Goal: Task Accomplishment & Management: Complete application form

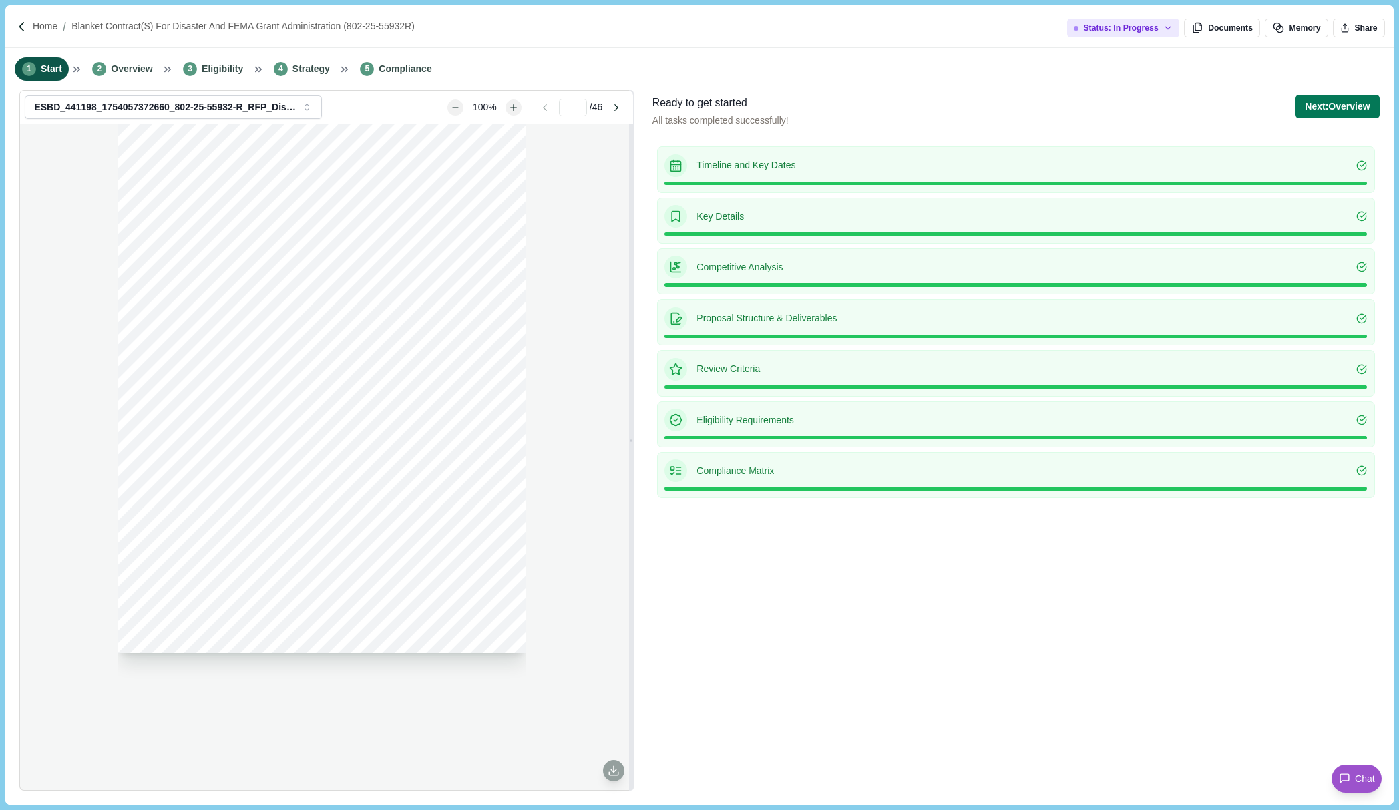
click at [724, 212] on p "Key Details" at bounding box center [1027, 217] width 660 height 14
click at [1338, 106] on button "Next: Overview" at bounding box center [1337, 106] width 83 height 23
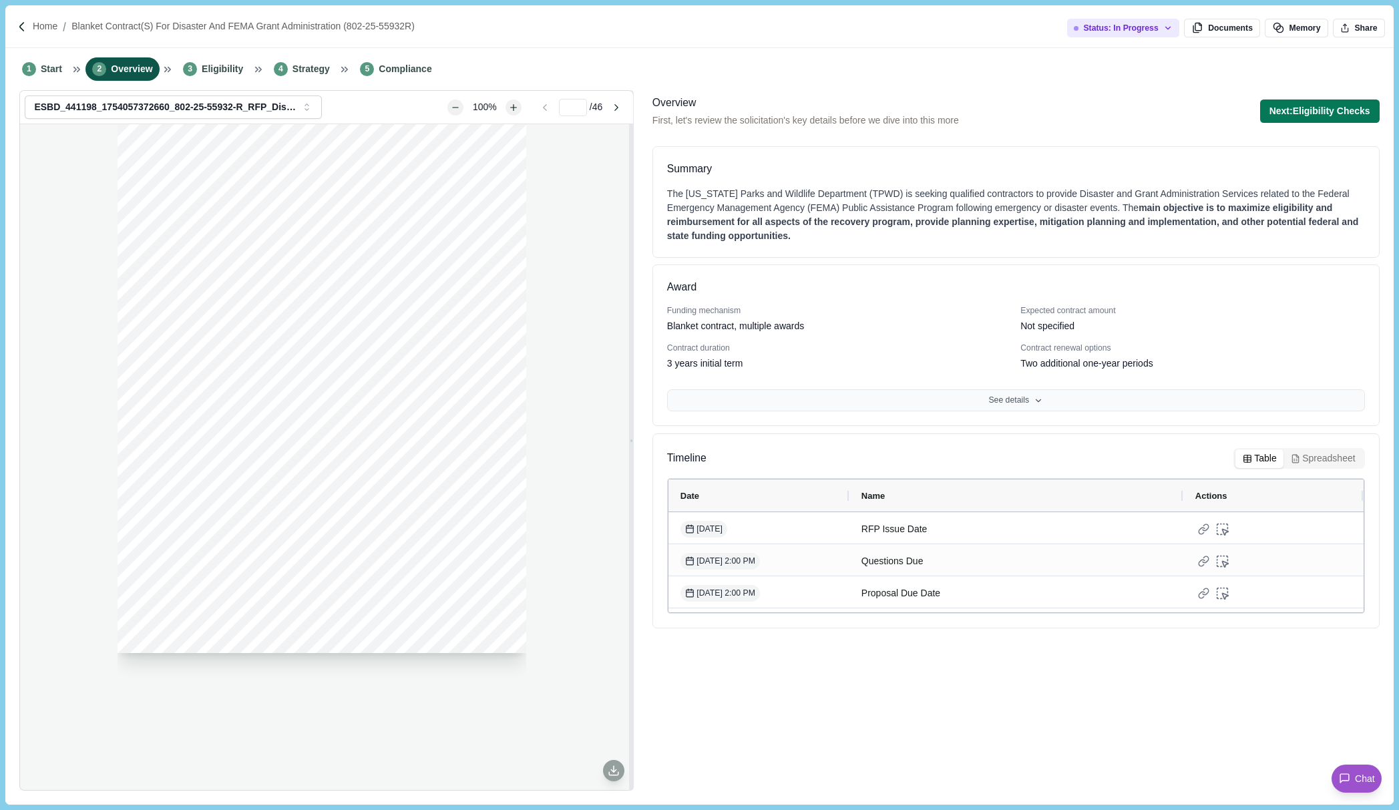
click at [1013, 391] on button "See details" at bounding box center [1016, 400] width 698 height 23
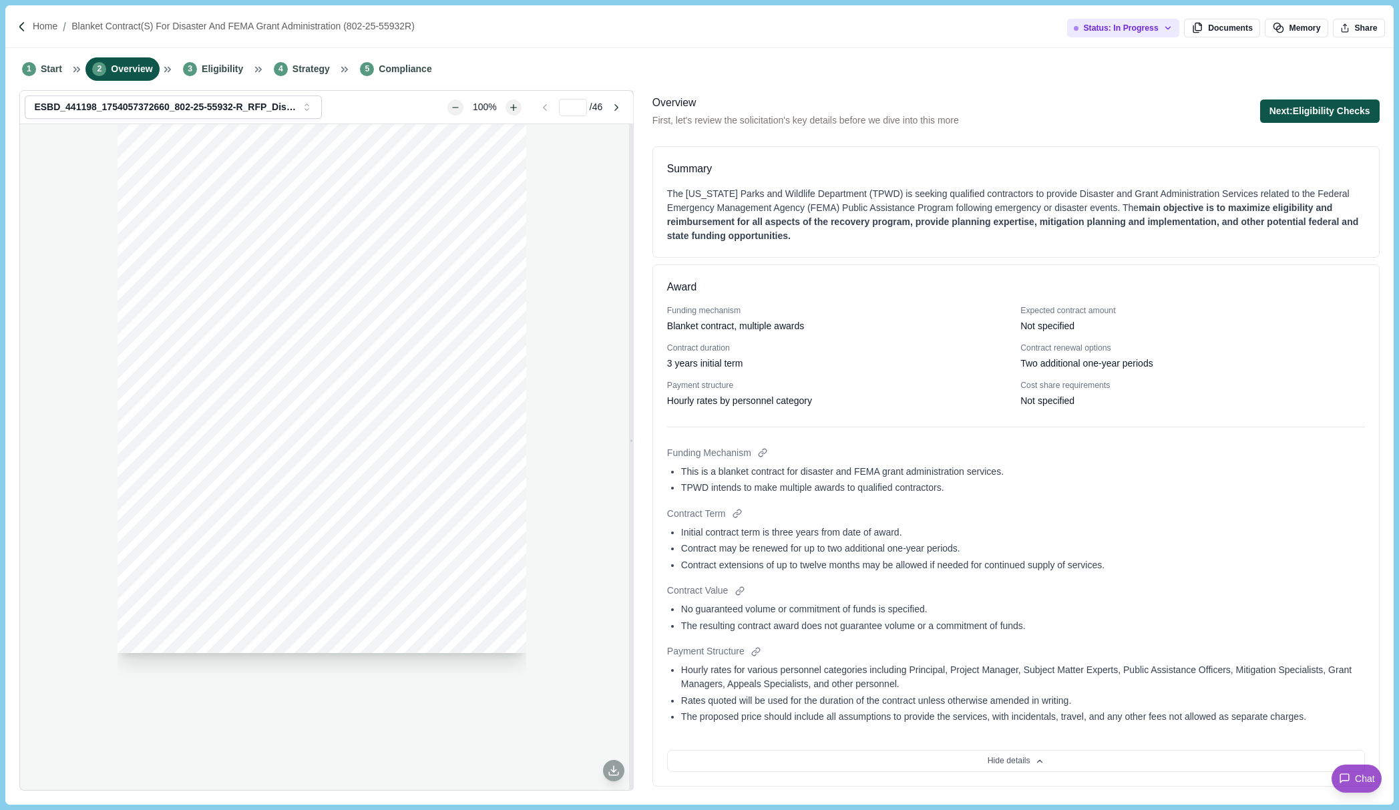
click at [1309, 118] on button "Next: Eligibility Checks" at bounding box center [1320, 111] width 120 height 23
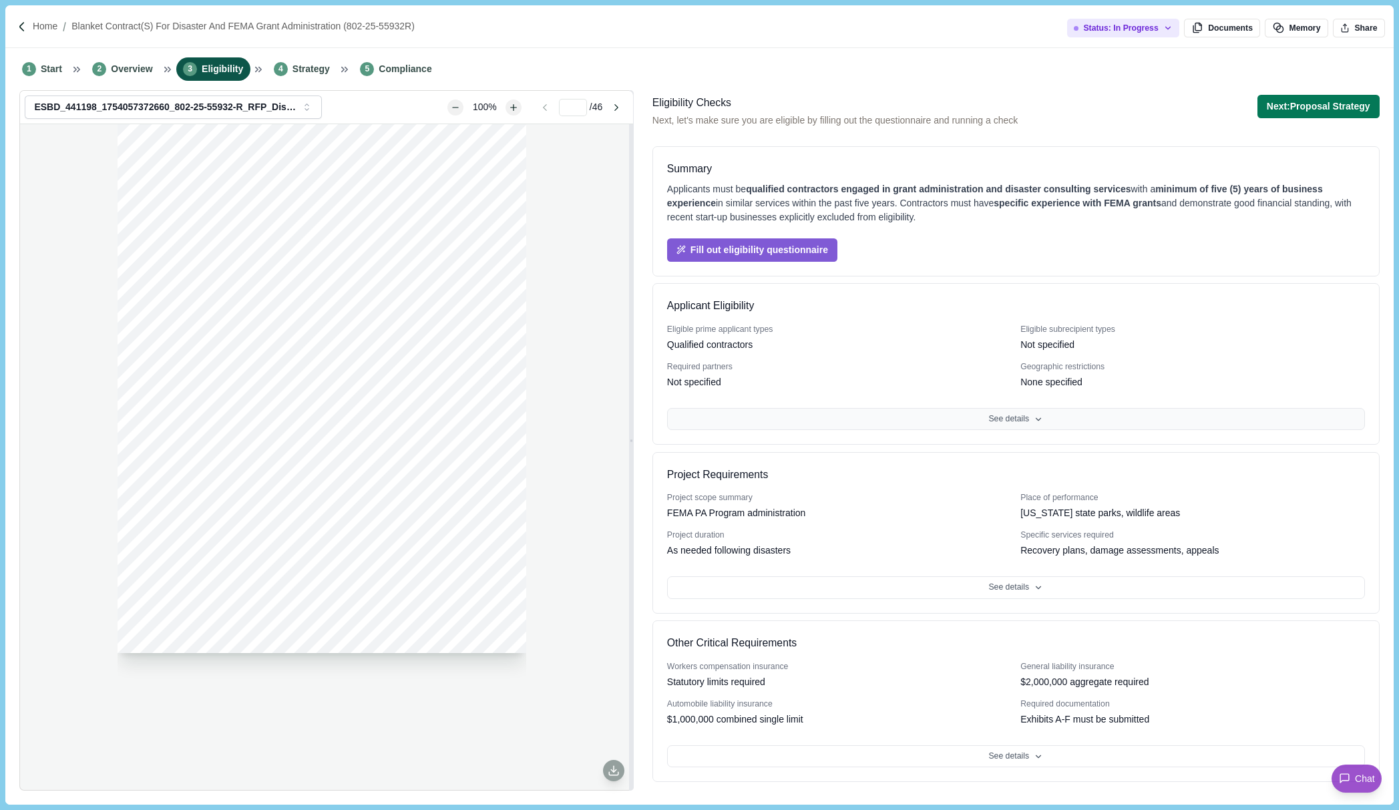
click at [1039, 421] on icon at bounding box center [1038, 419] width 9 height 9
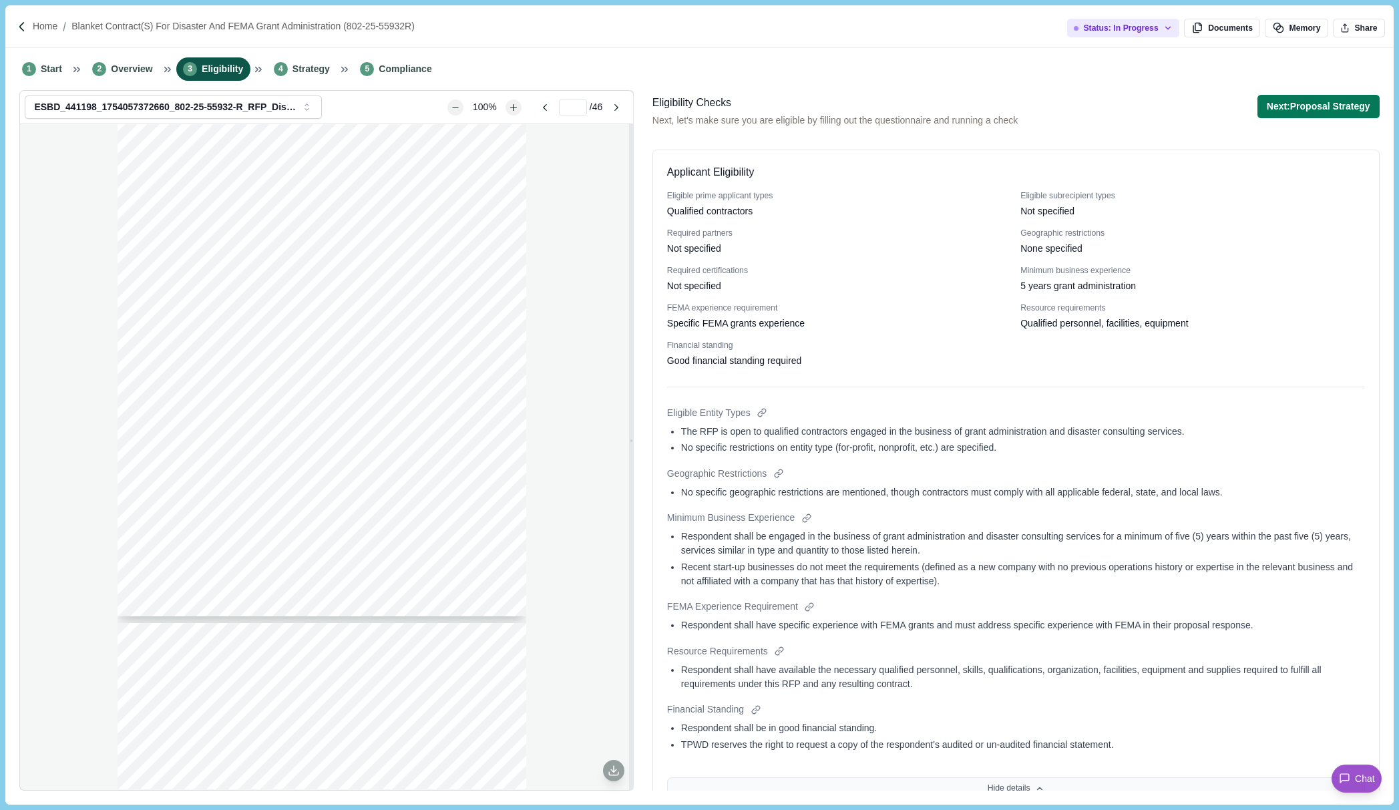
scroll to position [3807, 0]
click at [140, 76] on span "Overview" at bounding box center [131, 69] width 41 height 14
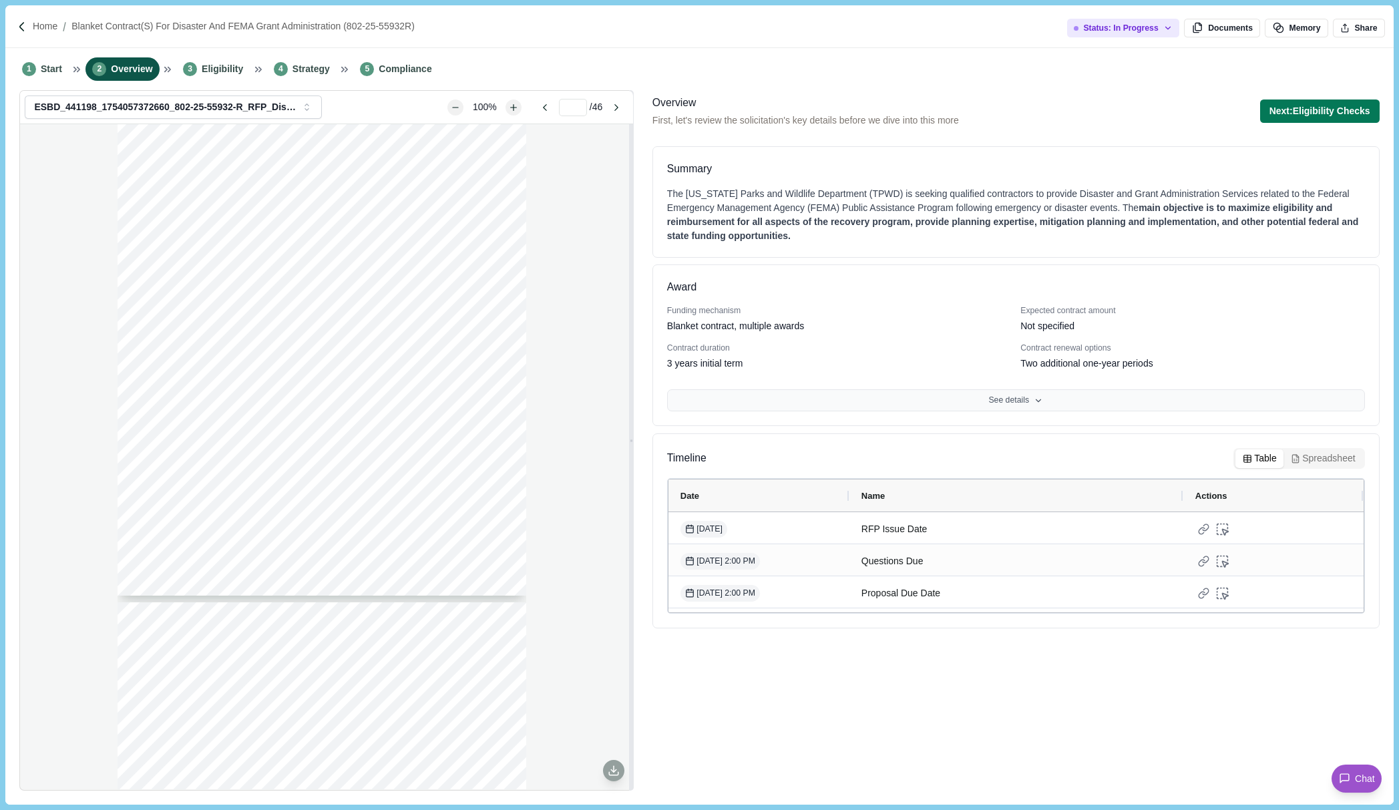
click at [1031, 389] on button "See details" at bounding box center [1016, 400] width 698 height 23
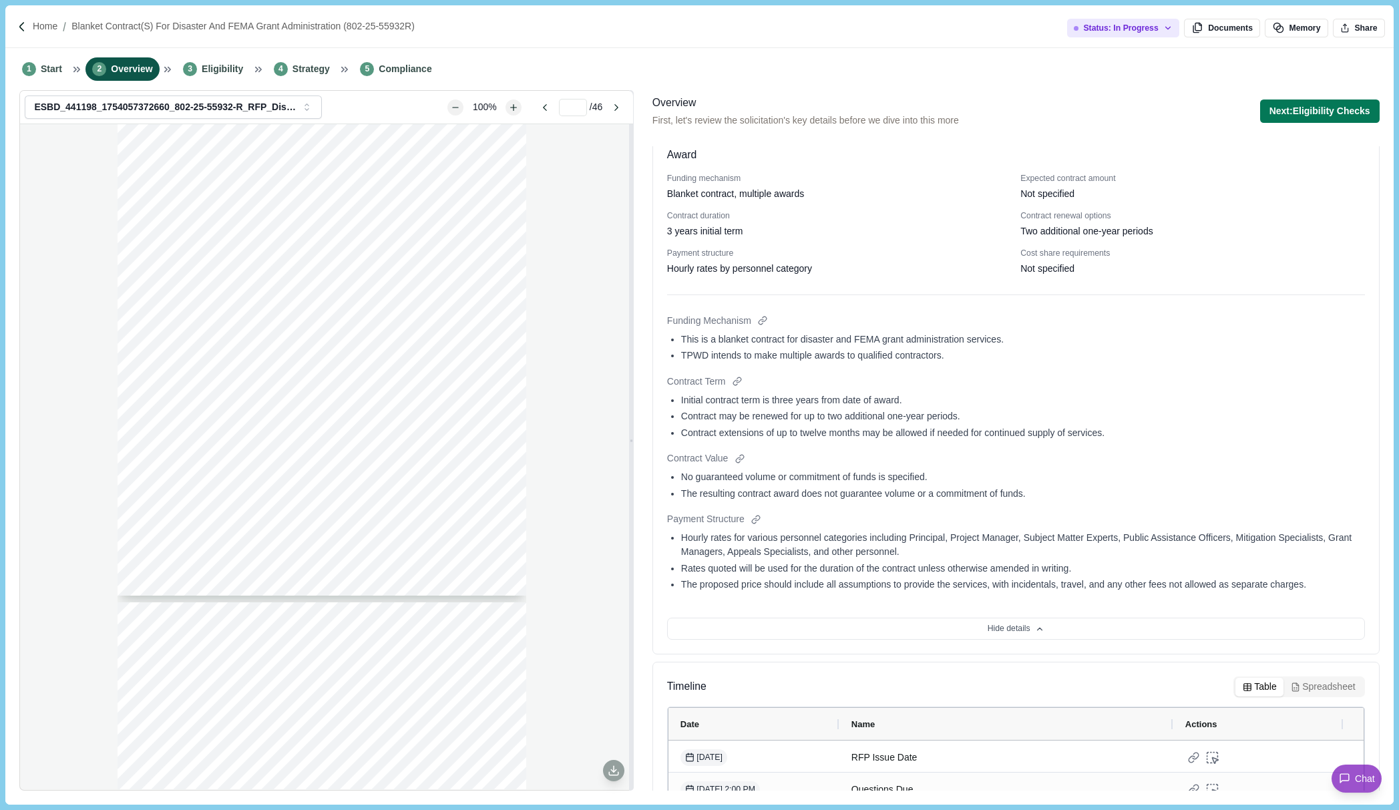
scroll to position [134, 0]
click at [755, 516] on div at bounding box center [756, 518] width 14 height 14
type input "**"
click at [35, 608] on div "RFP No. 802-25-55932R Page 39 of 46 1.13. Suspension, Debarment, and Terrorism:…" at bounding box center [326, 456] width 612 height 665
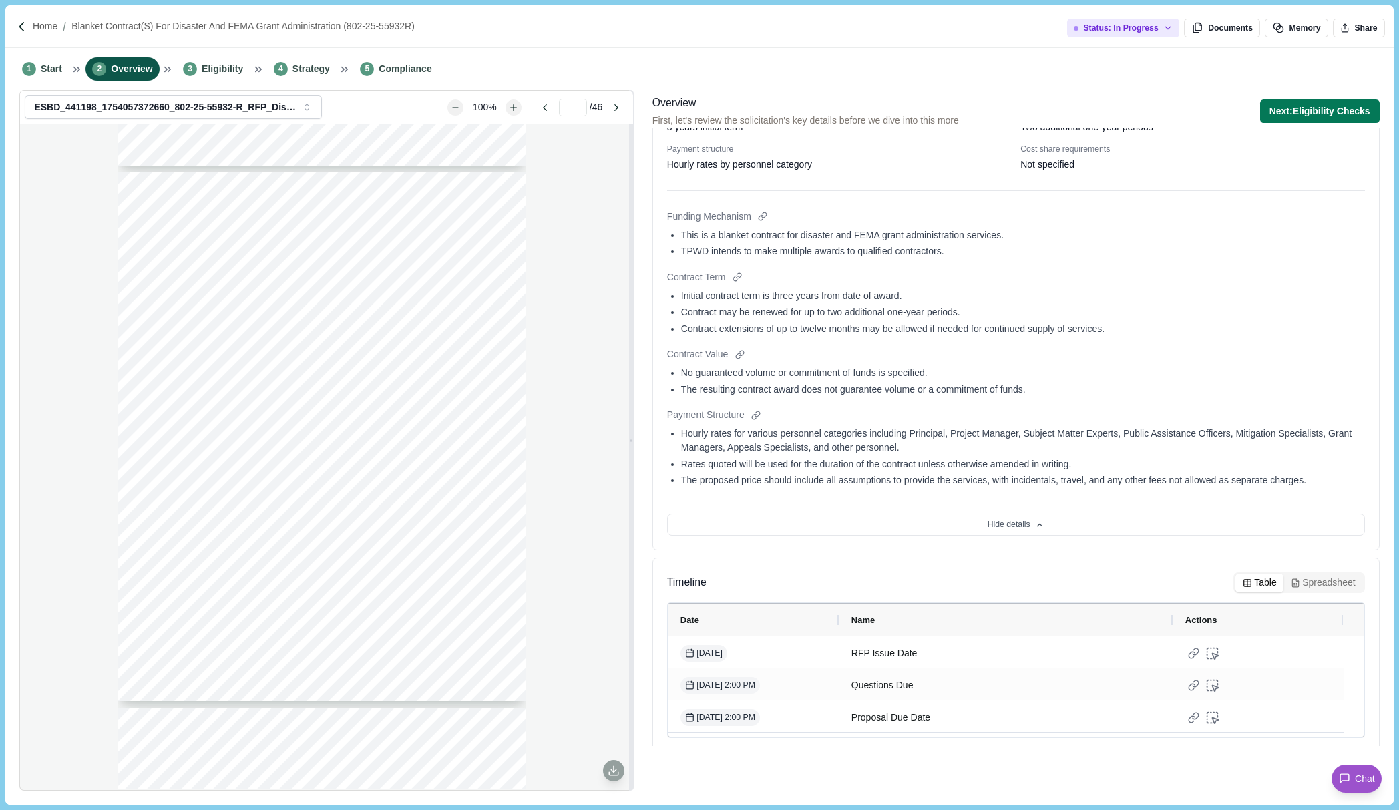
scroll to position [198, 0]
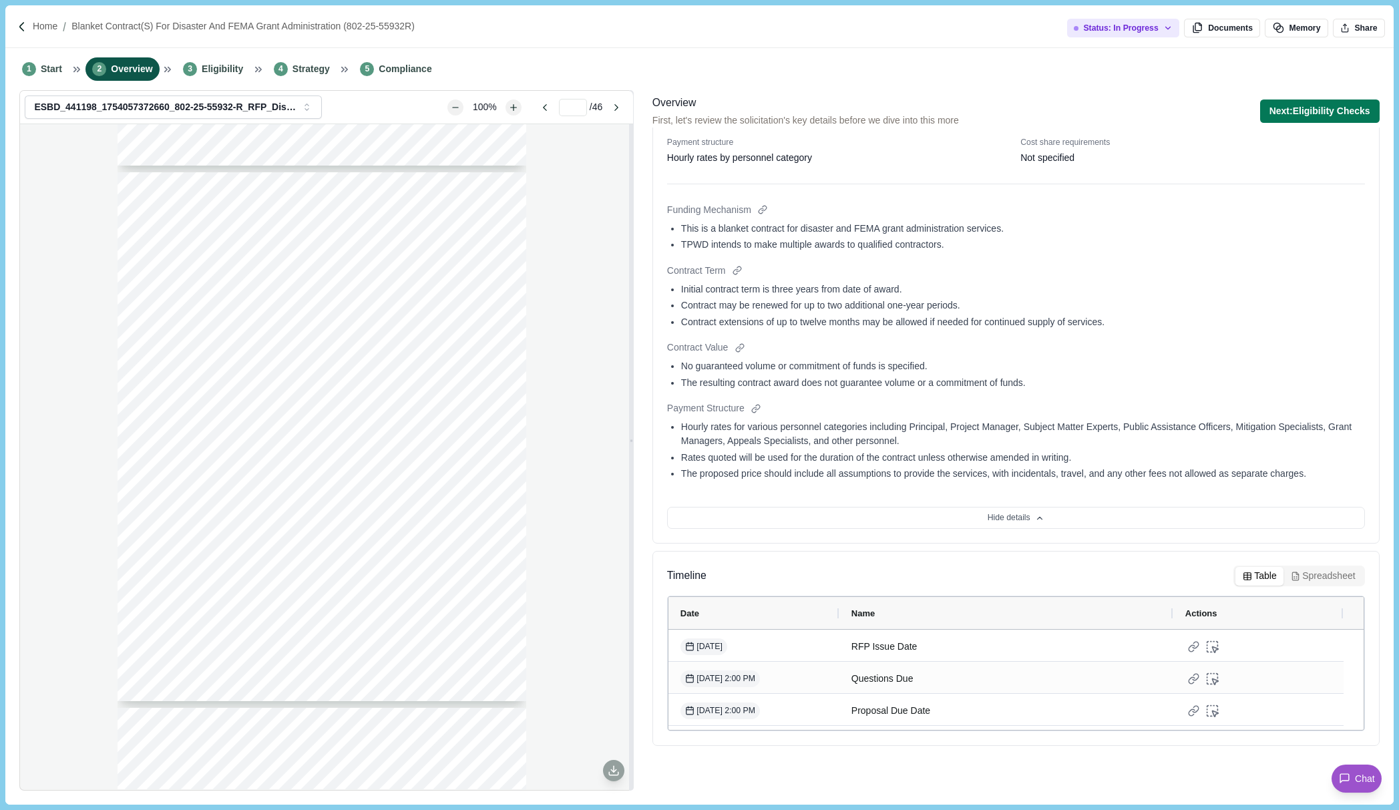
click at [178, 315] on span "for the duration of the contract unless otherwise amended in writing." at bounding box center [254, 313] width 200 height 7
drag, startPoint x: 155, startPoint y: 263, endPoint x: 297, endPoint y: 342, distance: 162.6
click at [297, 342] on div "RFP No. 802-25-55932R Page 40 of 46 EXHIBIT B – PRICE SHEET Respondent (Company…" at bounding box center [322, 436] width 409 height 529
drag, startPoint x: 297, startPoint y: 342, endPoint x: 282, endPoint y: 326, distance: 22.2
click at [282, 326] on span "The proposed price should include all assumptions to provide the services. Inci…" at bounding box center [322, 328] width 336 height 7
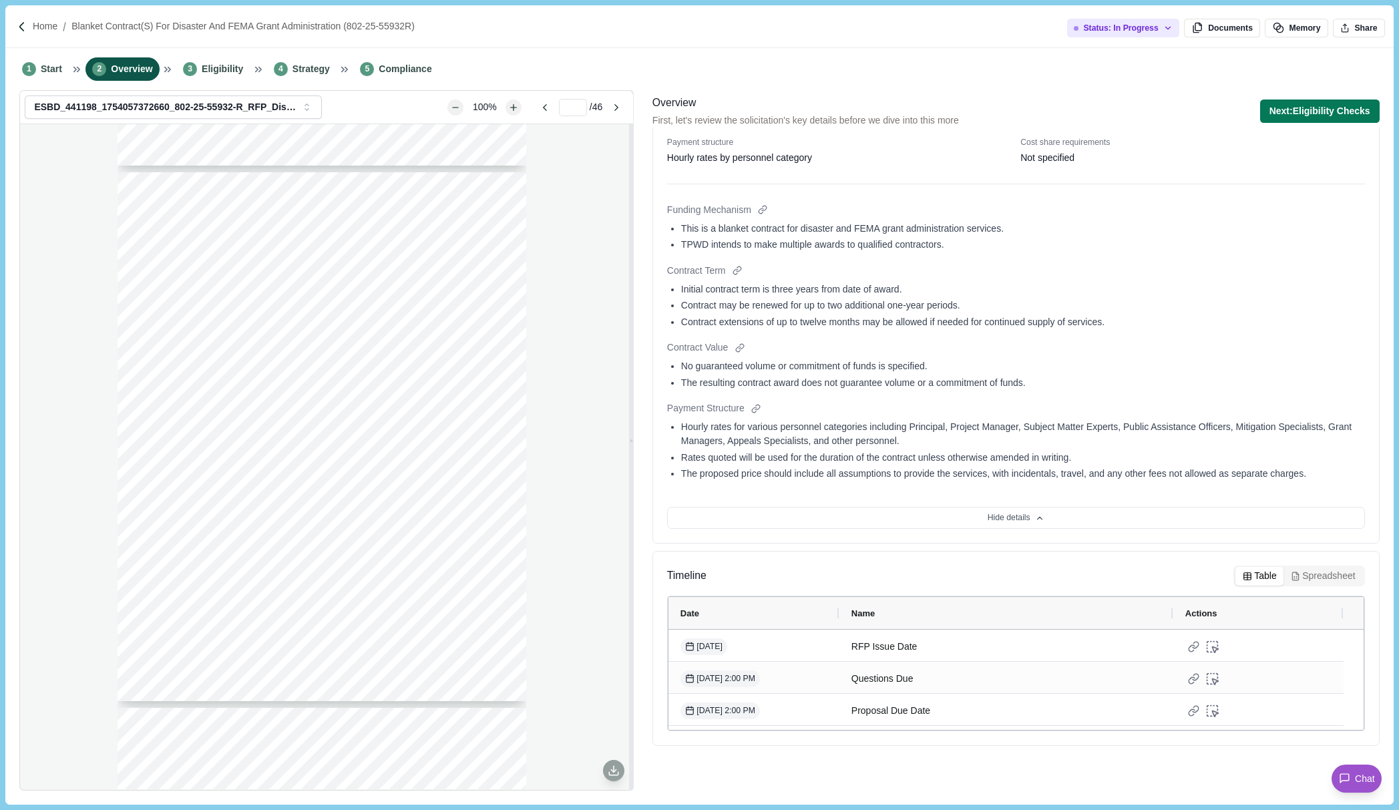
click at [170, 265] on span "Respondent (Company/Firm): ____________________________________________________…" at bounding box center [321, 267] width 335 height 7
click at [160, 260] on div "RFP No. 802-25-55932R Page 40 of 46 EXHIBIT B – PRICE SHEET Respondent (Company…" at bounding box center [322, 436] width 409 height 529
drag, startPoint x: 152, startPoint y: 256, endPoint x: 162, endPoint y: 341, distance: 84.7
click at [162, 341] on div "RFP No. 802-25-55932R Page 40 of 46 EXHIBIT B – PRICE SHEET Respondent (Company…" at bounding box center [322, 436] width 409 height 529
click at [162, 339] on span "will NOT be allowed as a separate charge." at bounding box center [216, 336] width 125 height 7
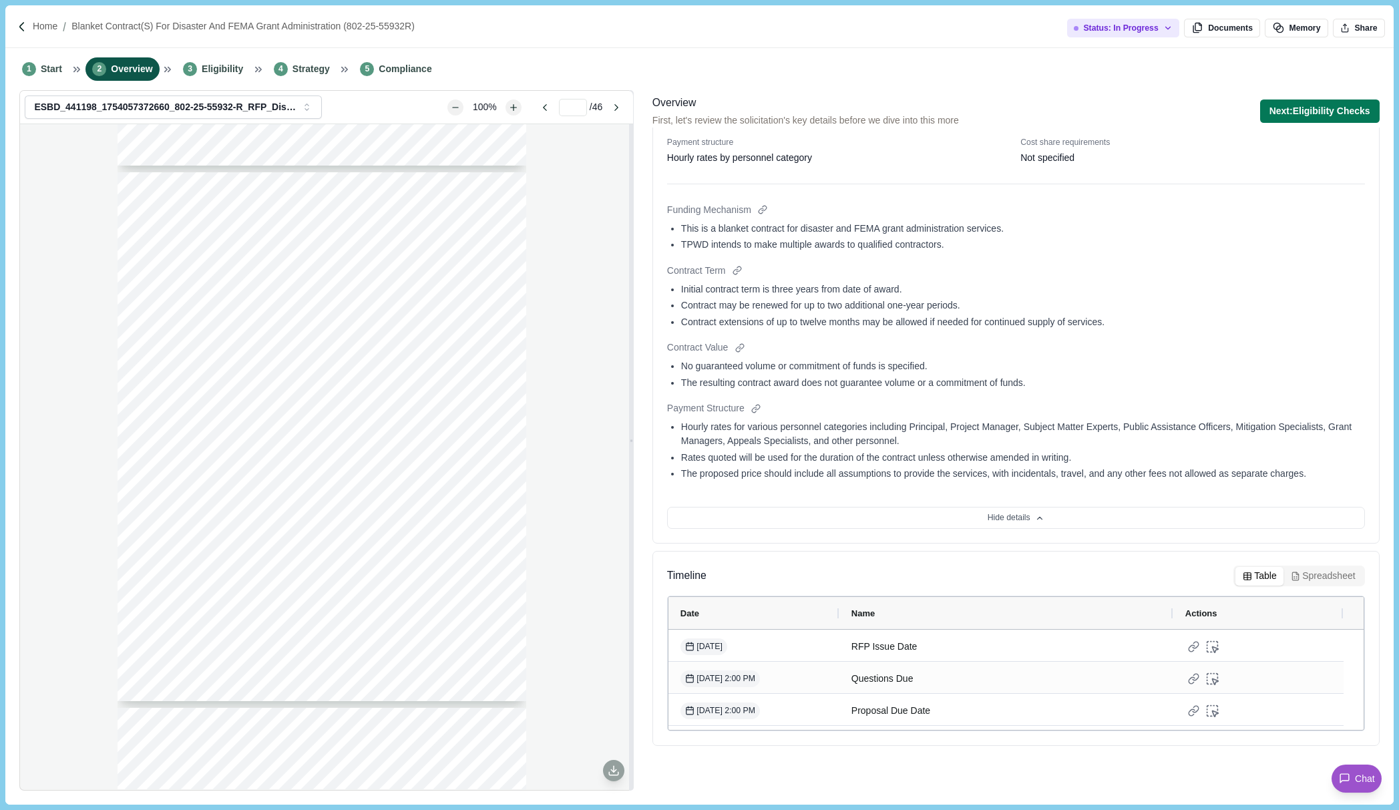
click at [522, 331] on div "RFP No. 802-25-55932R Page 40 of 46 EXHIBIT B – PRICE SHEET Respondent (Company…" at bounding box center [322, 436] width 409 height 529
click at [66, 649] on div "RFP No. 802-25-55932R Page 39 of 46 1.13. Suspension, Debarment, and Terrorism:…" at bounding box center [326, 456] width 612 height 665
click at [1236, 262] on div "Funding Mechanism This is a blanket contract for disaster and FEMA grant admini…" at bounding box center [1016, 343] width 698 height 281
click at [56, 739] on div "RFP No. 802-25-55932R Page 39 of 46 1.13. Suspension, Debarment, and Terrorism:…" at bounding box center [326, 456] width 612 height 665
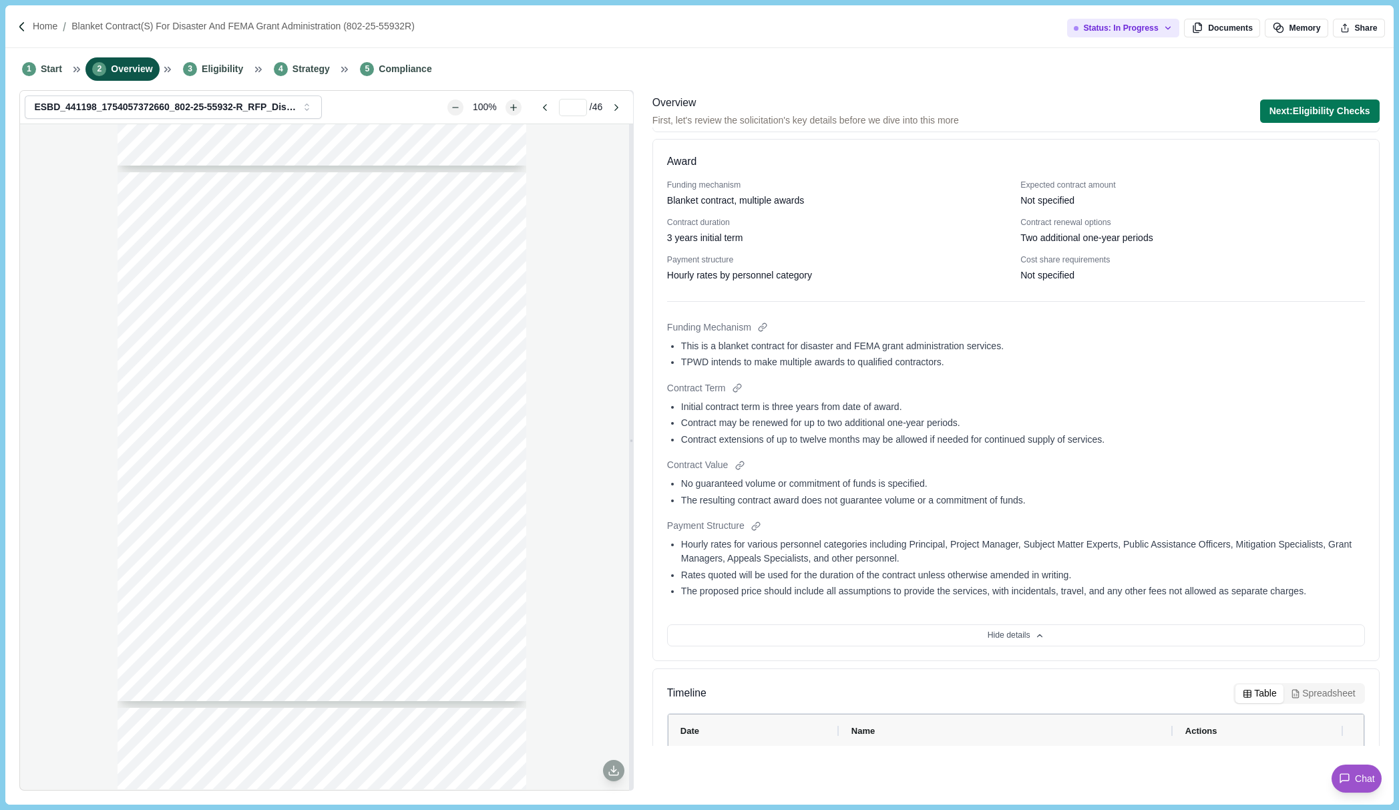
scroll to position [65, 0]
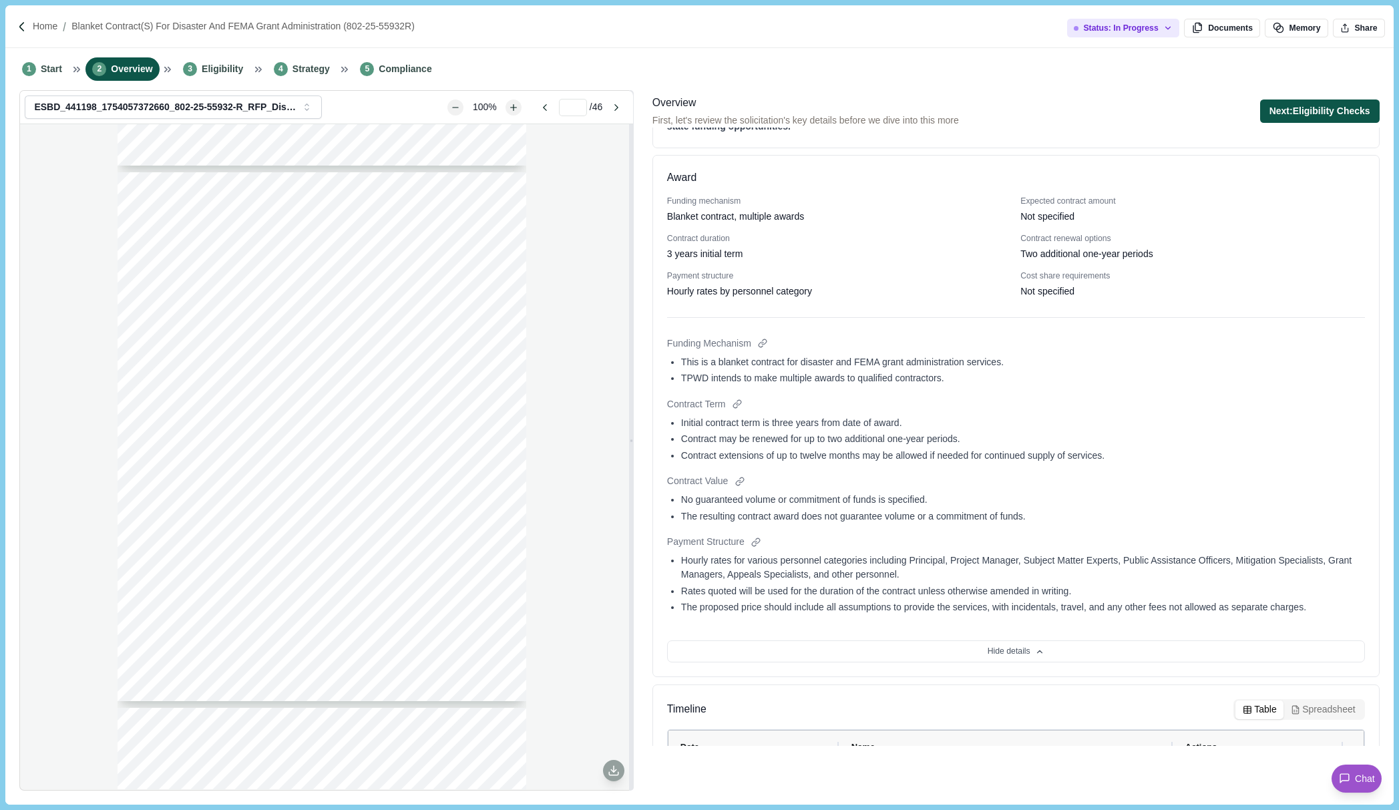
click at [1306, 115] on button "Next: Eligibility Checks" at bounding box center [1320, 111] width 120 height 23
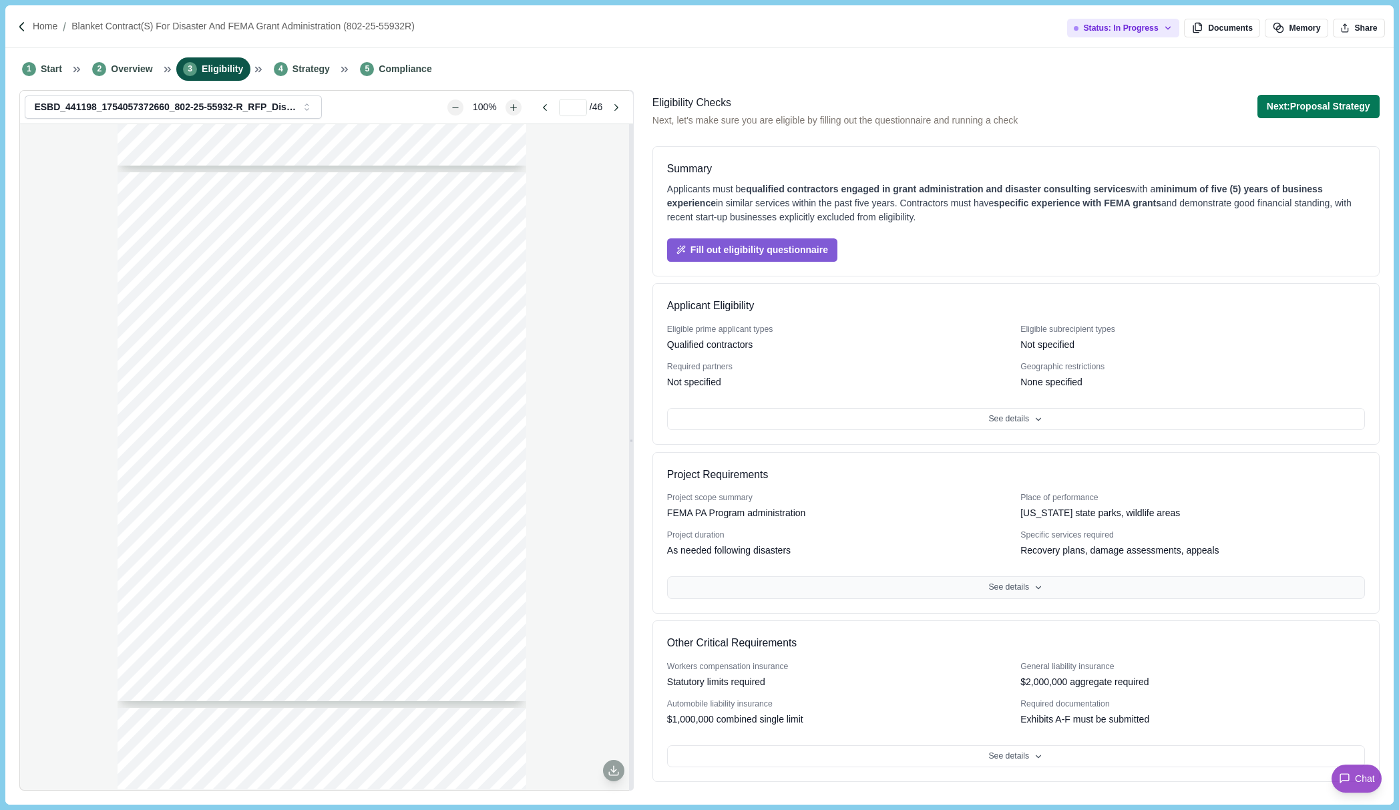
click at [990, 585] on button "See details" at bounding box center [1016, 587] width 698 height 23
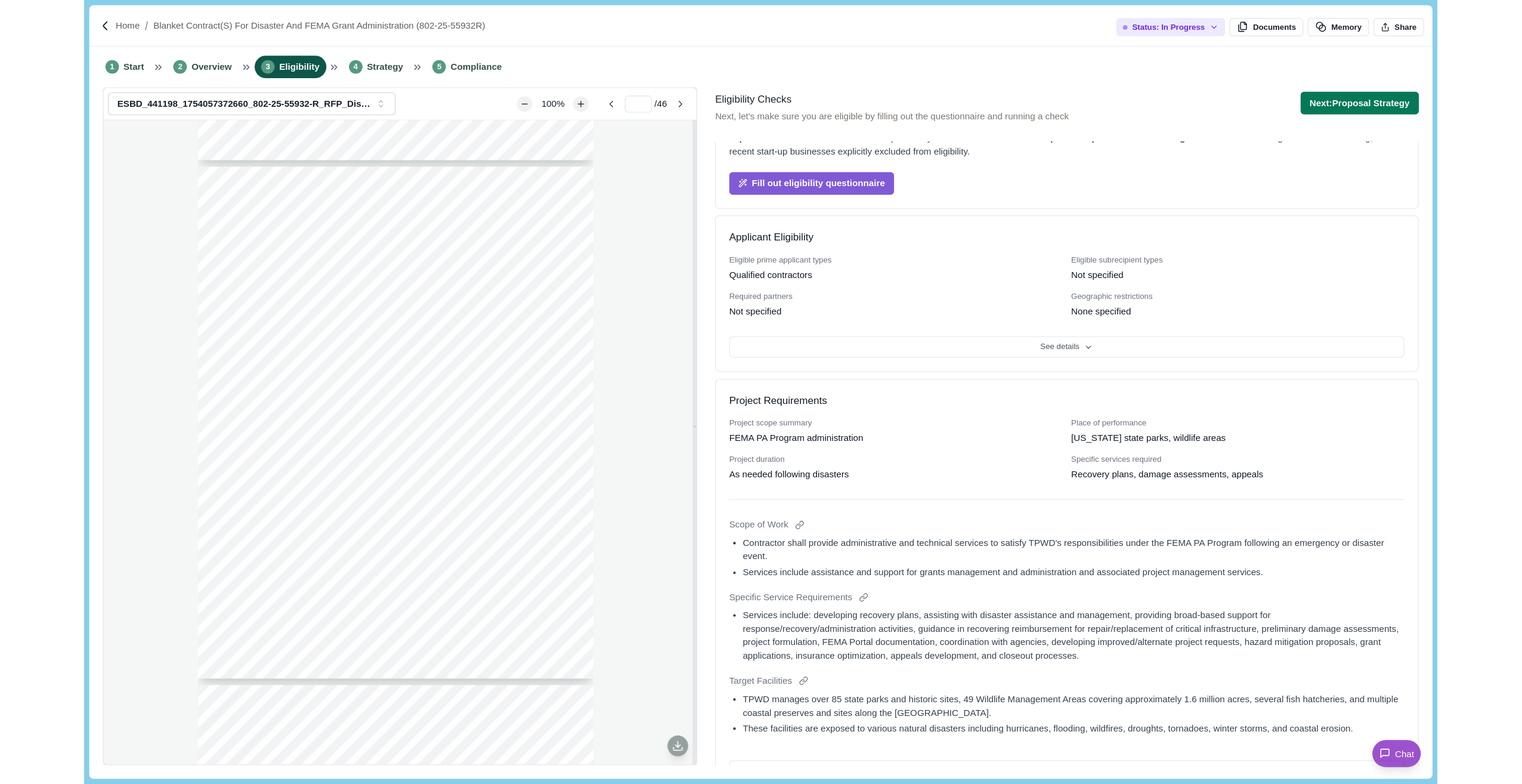
scroll to position [233, 0]
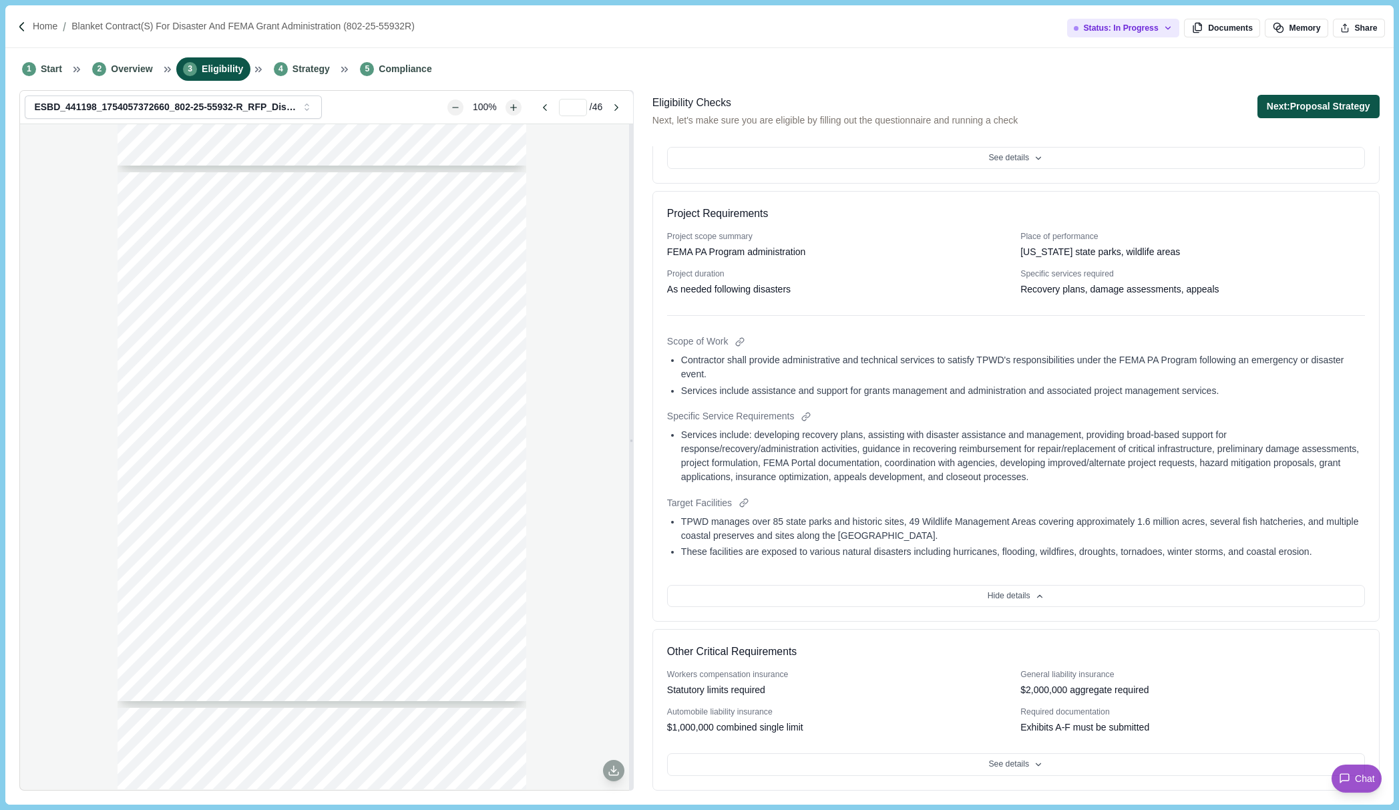
click at [1293, 106] on button "Next: Proposal Strategy" at bounding box center [1319, 106] width 122 height 23
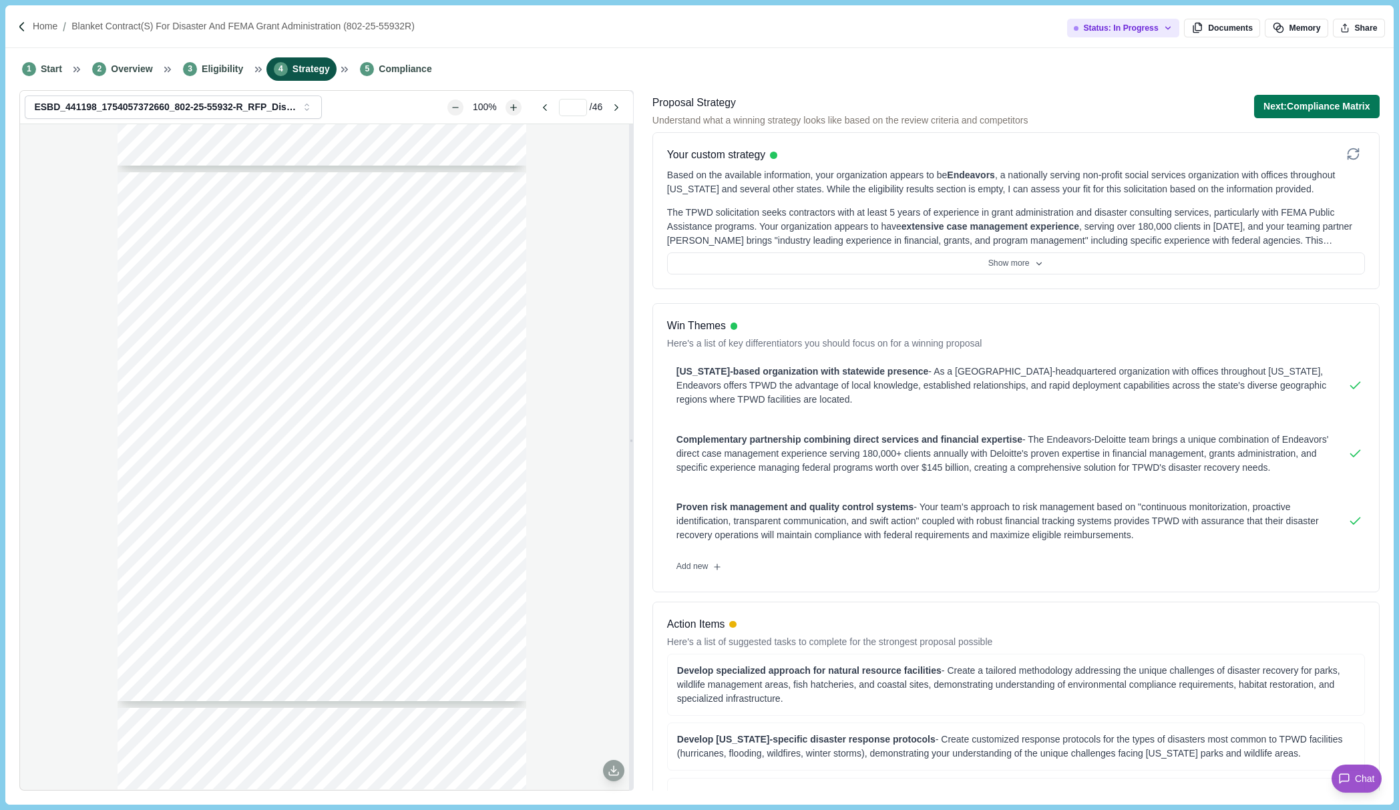
click at [1076, 251] on div "Based on the available information, your organization appears to be Endeavors ,…" at bounding box center [1016, 221] width 698 height 107
click at [1051, 263] on button "Show more" at bounding box center [1016, 263] width 698 height 23
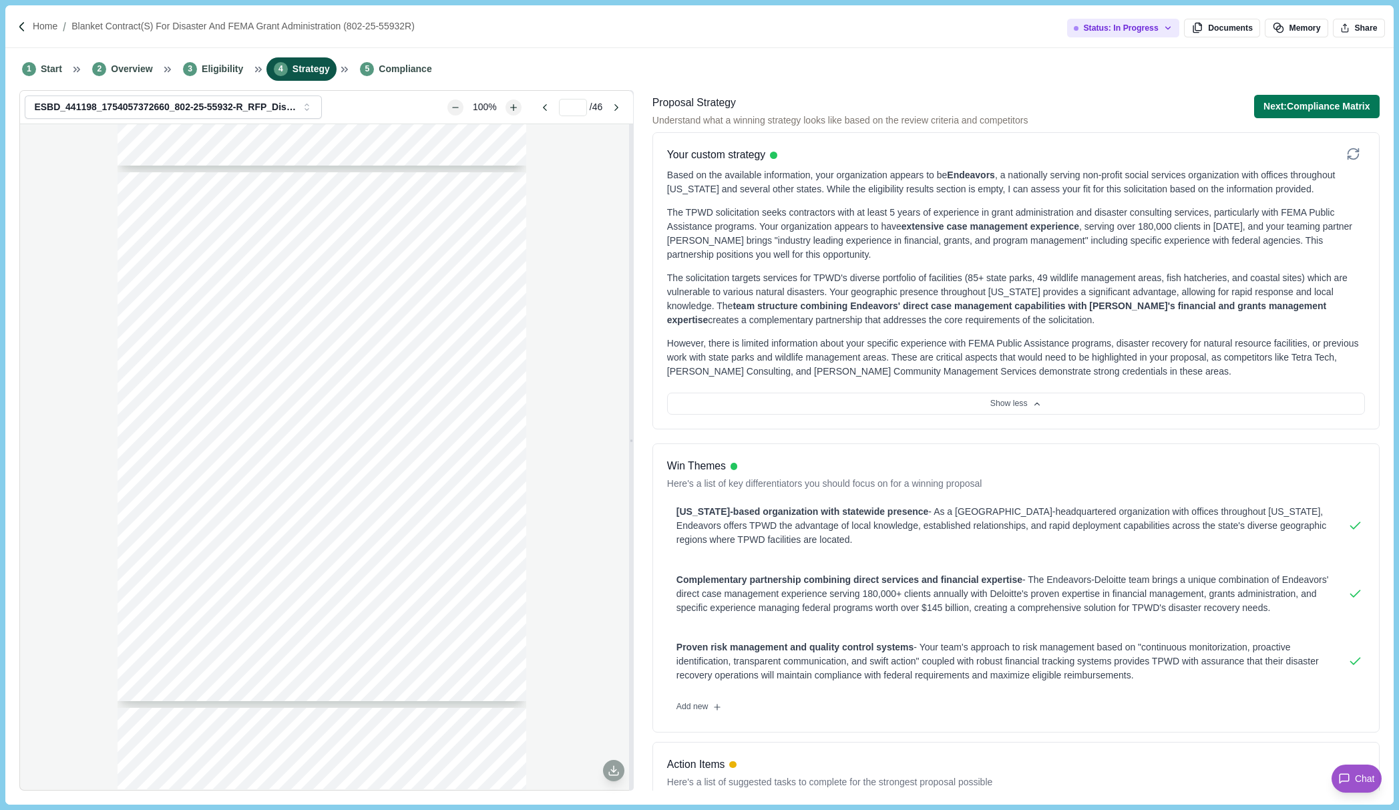
click at [46, 532] on div "RFP No. 802-25-55932R Page 39 of 46 1.13. Suspension, Debarment, and Terrorism:…" at bounding box center [326, 456] width 612 height 665
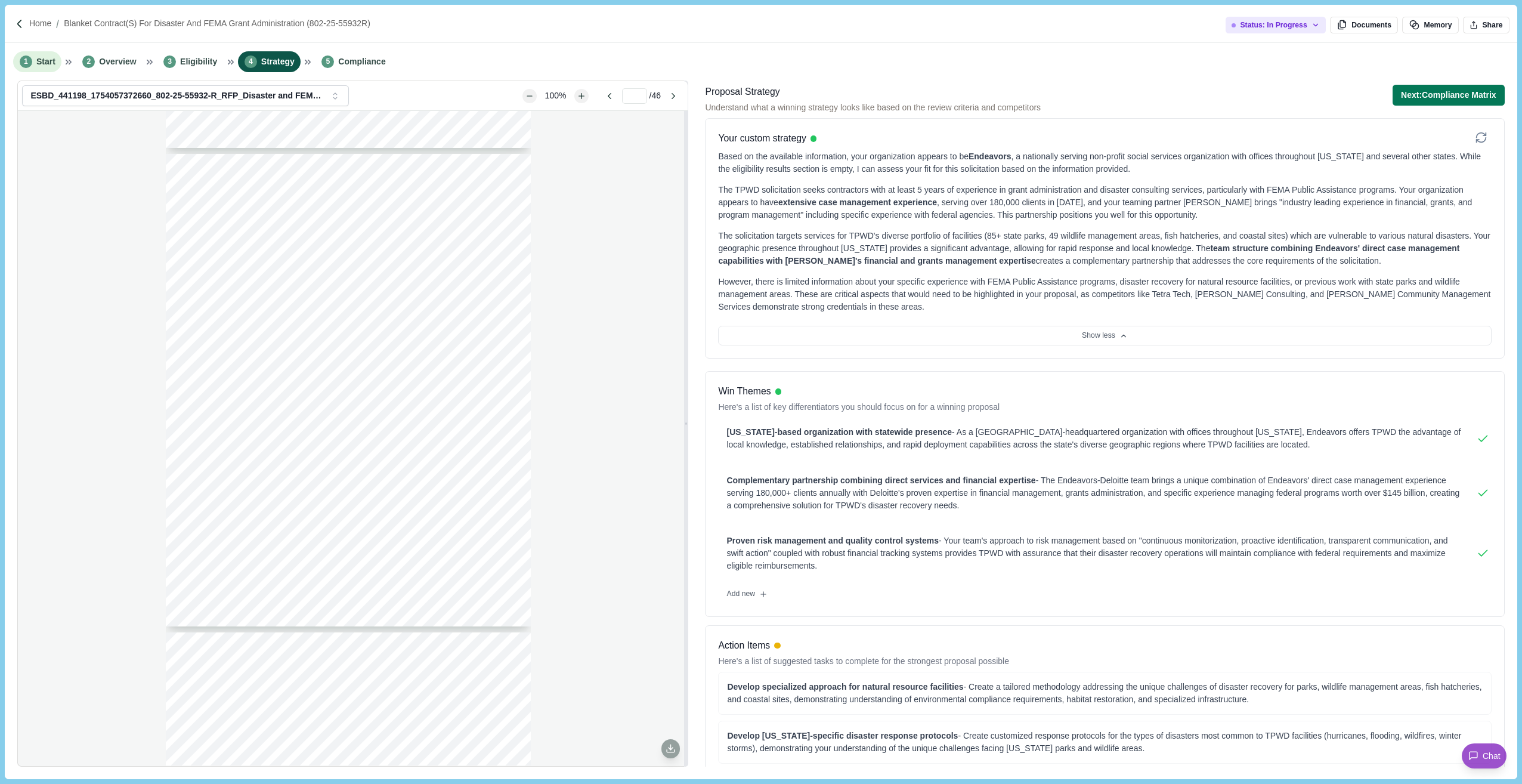
click at [40, 58] on span "Start" at bounding box center [46, 62] width 19 height 13
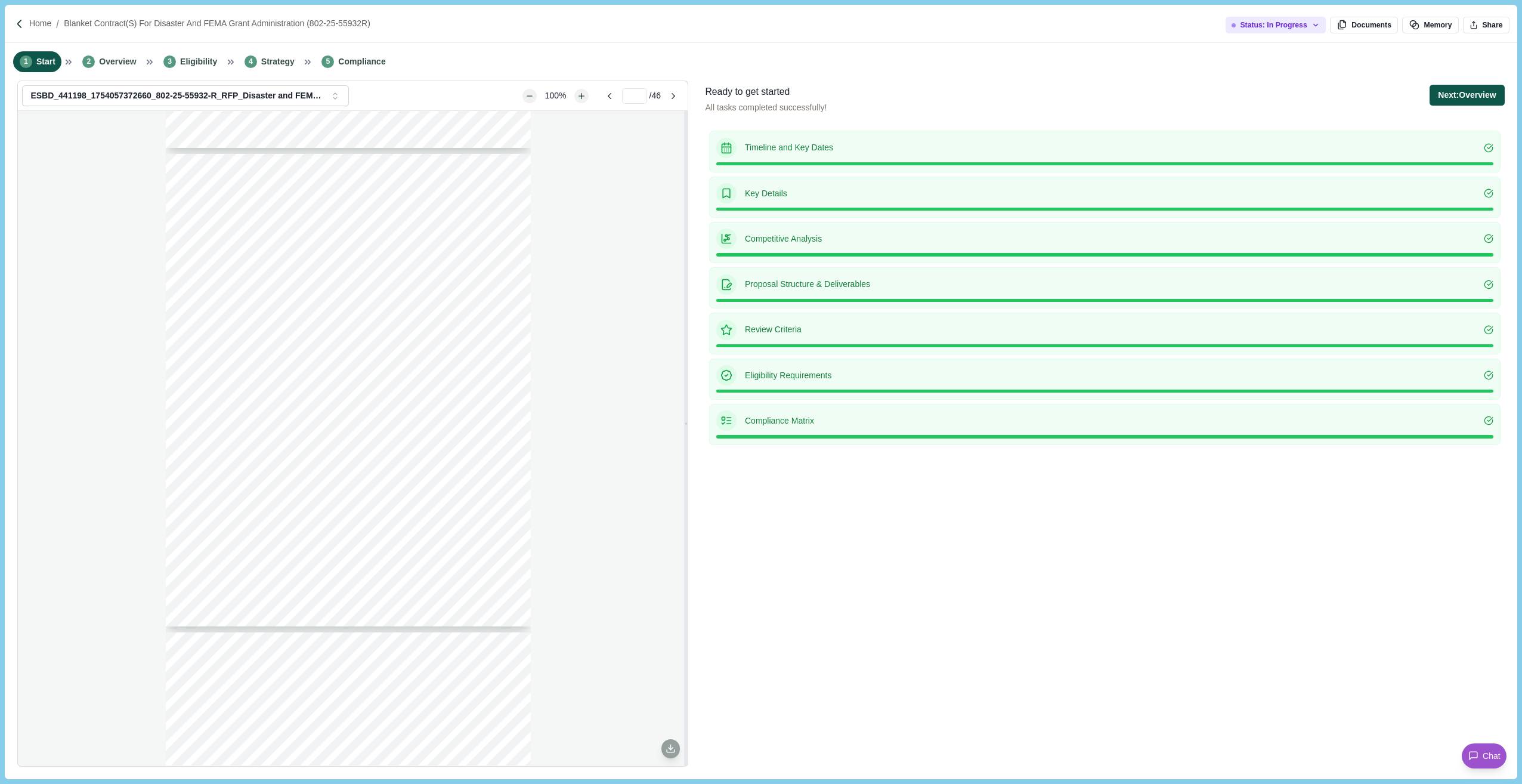
click at [1250, 86] on button "Next: Overview" at bounding box center [1467, 95] width 74 height 21
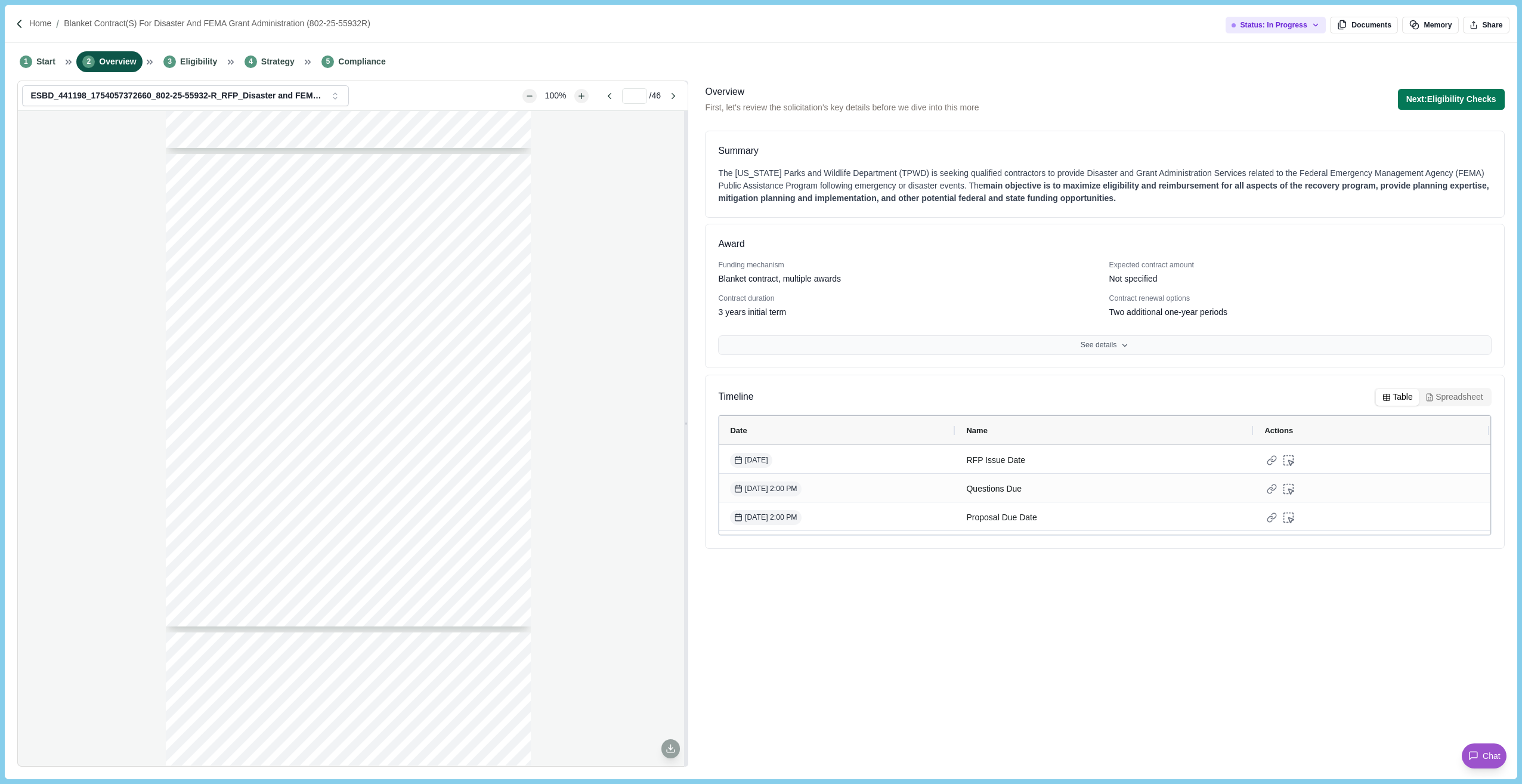
click at [1107, 347] on button "See details" at bounding box center [1105, 345] width 774 height 21
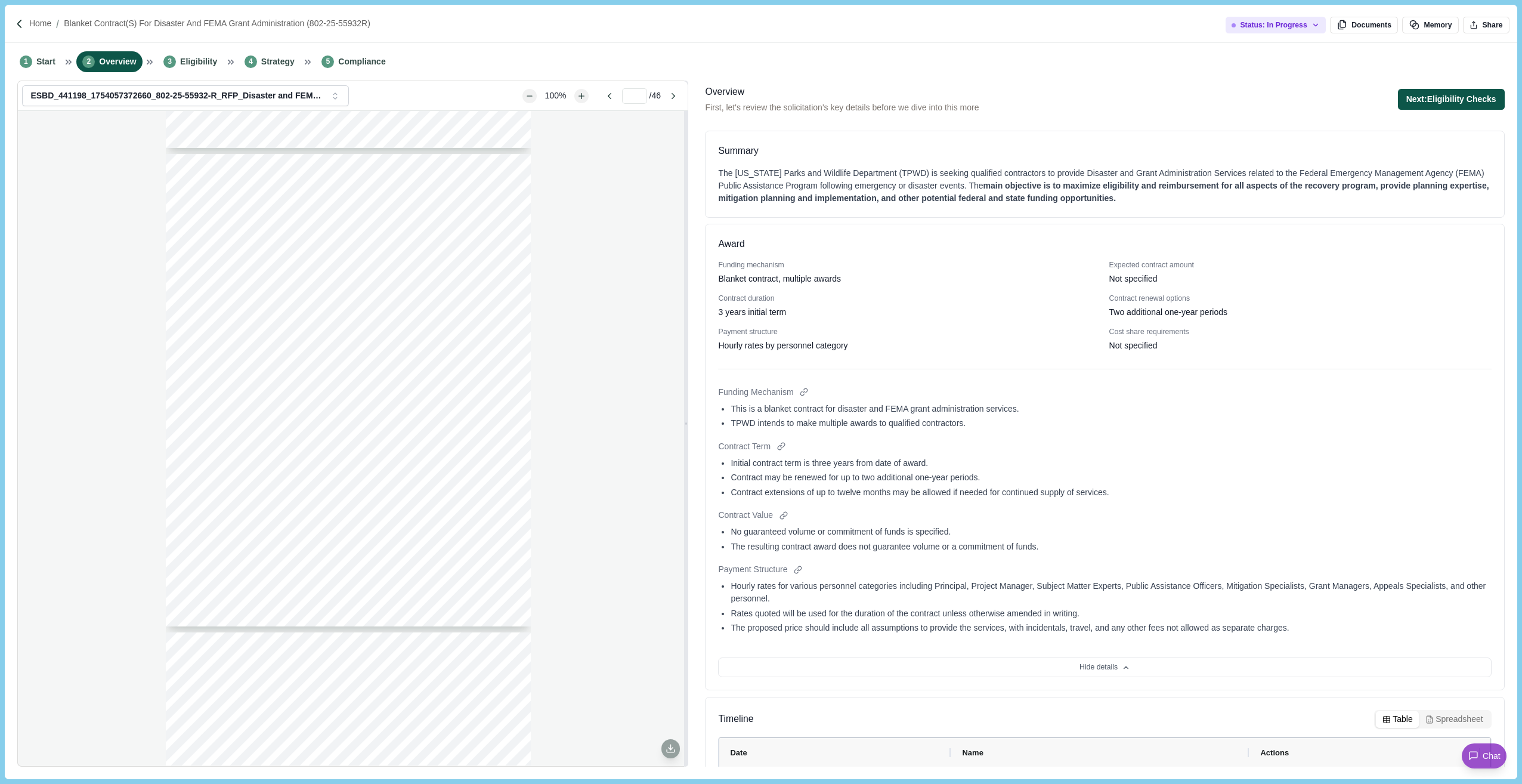
click at [1250, 104] on button "Next: Eligibility Checks" at bounding box center [1452, 99] width 107 height 21
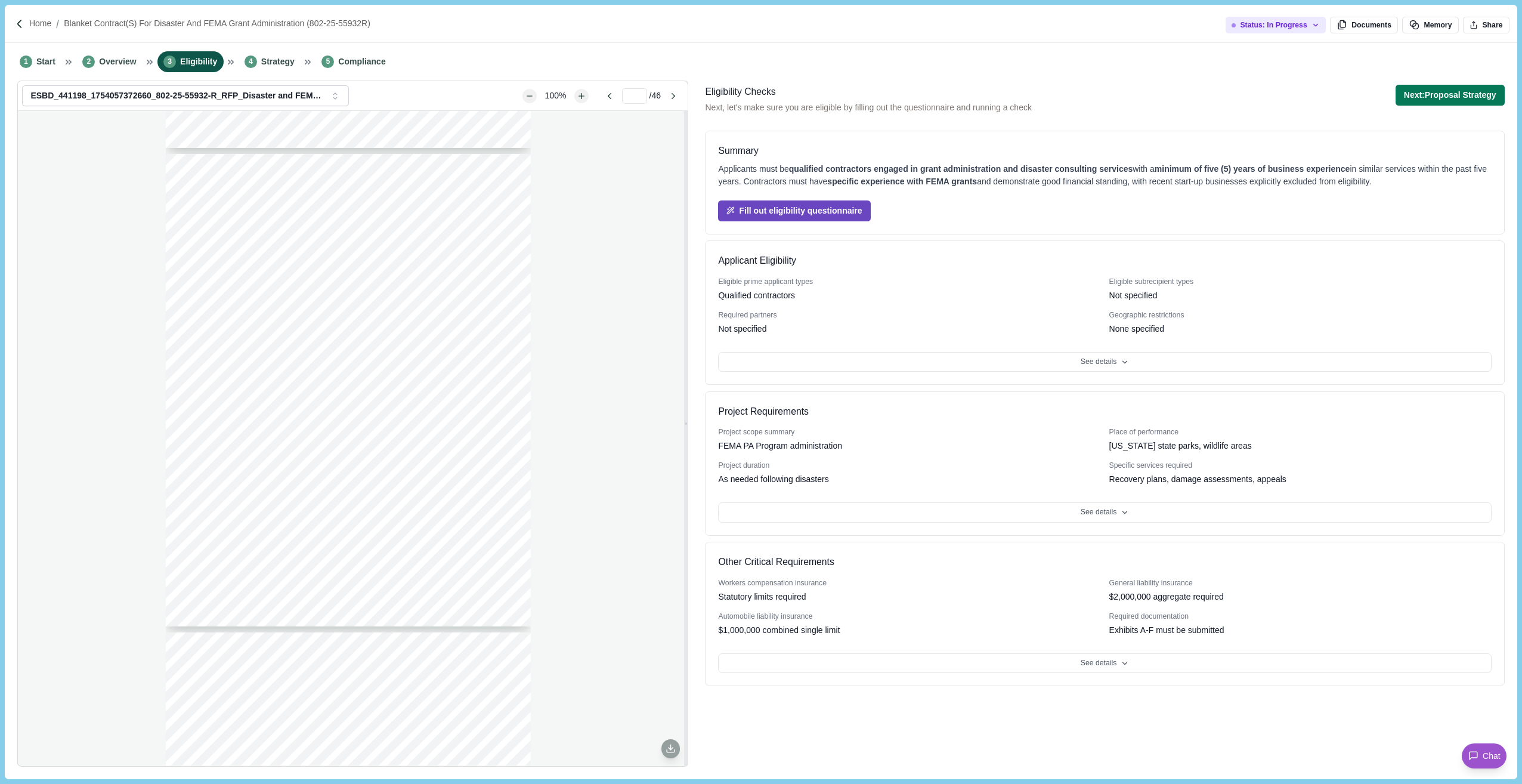
click at [802, 213] on button "Fill out eligibility questionnaire" at bounding box center [794, 210] width 152 height 21
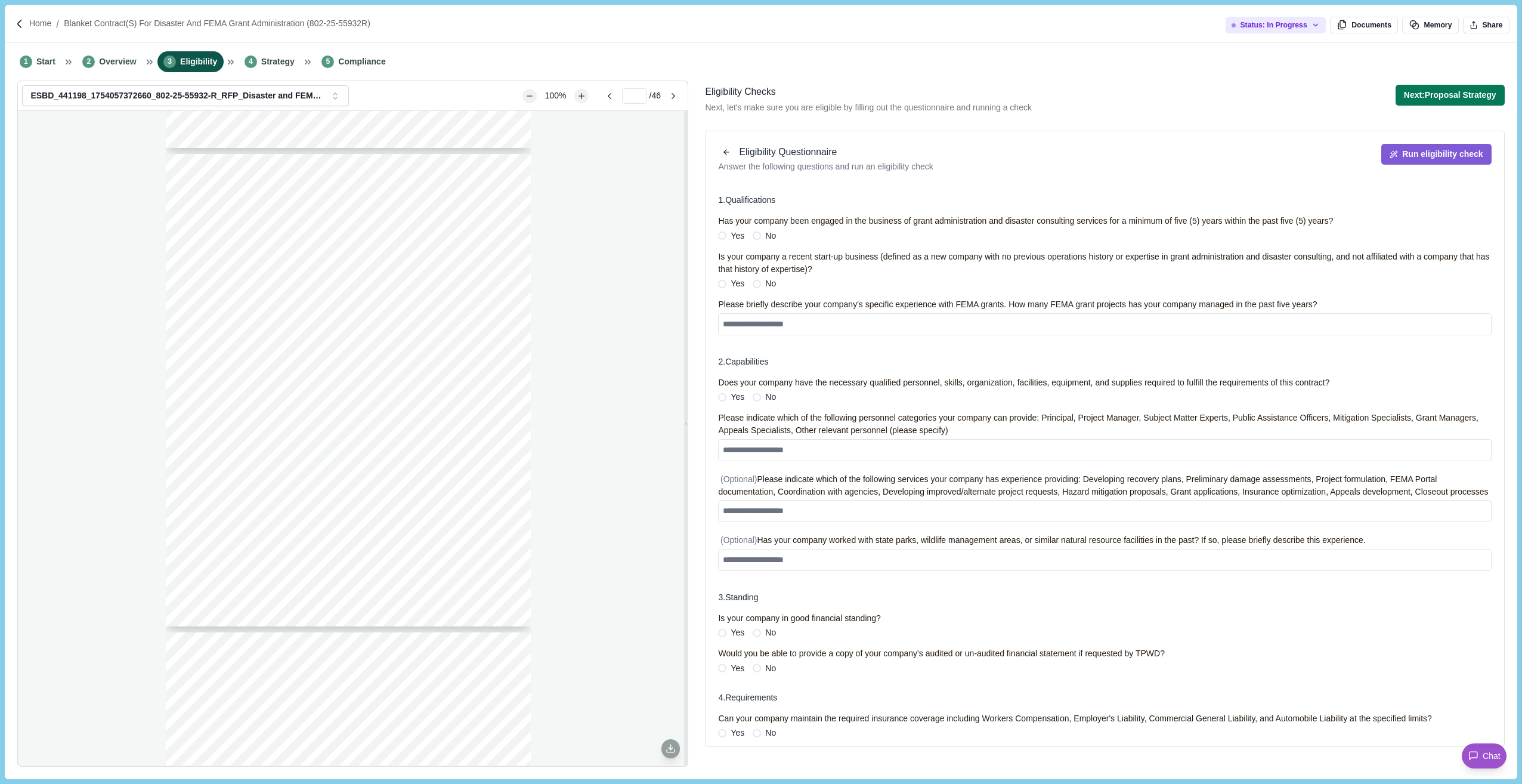
click at [184, 68] on span "Eligibility" at bounding box center [198, 62] width 37 height 13
click at [109, 66] on span "Overview" at bounding box center [117, 62] width 37 height 13
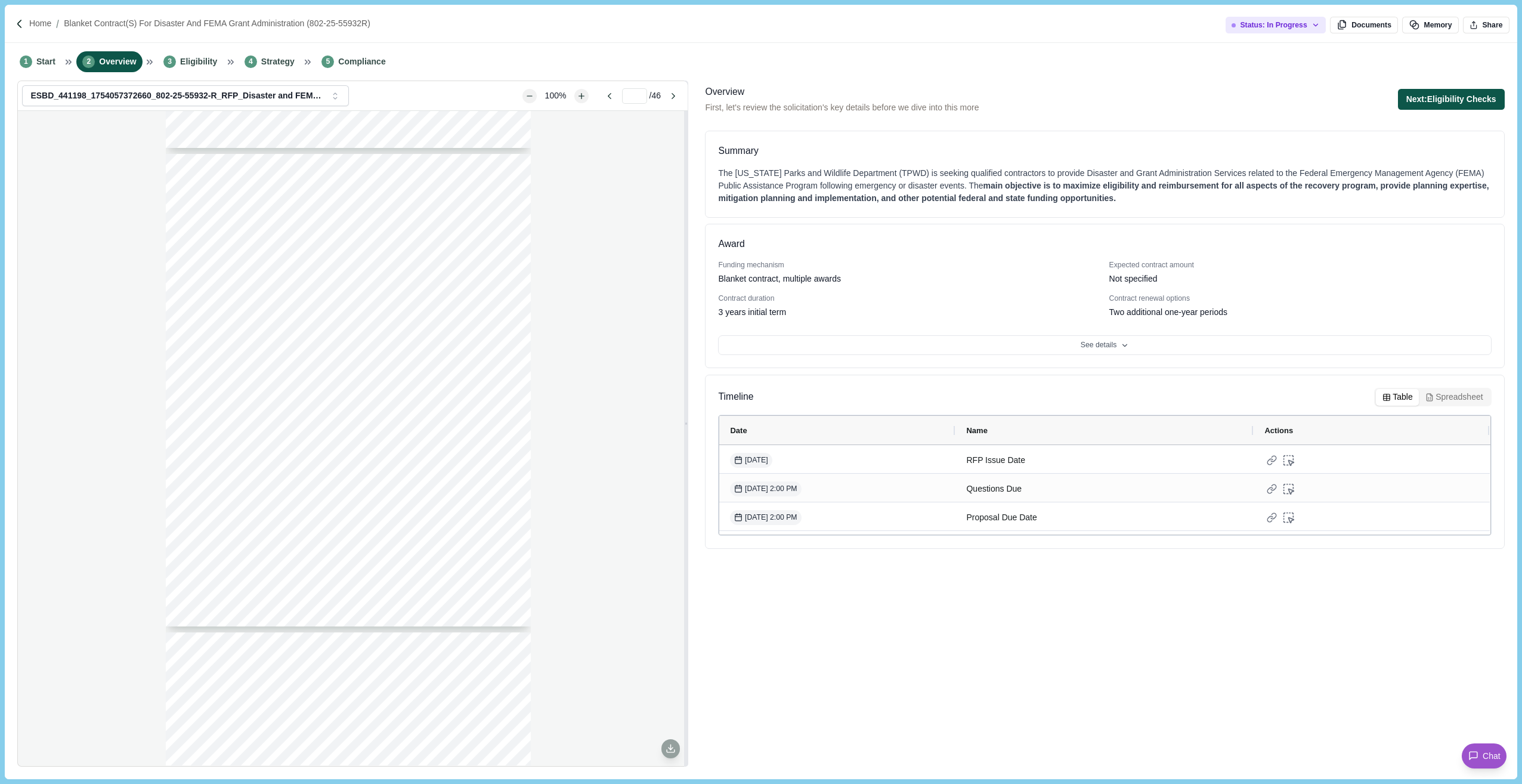
click at [1250, 89] on button "Next: Eligibility Checks" at bounding box center [1452, 99] width 107 height 21
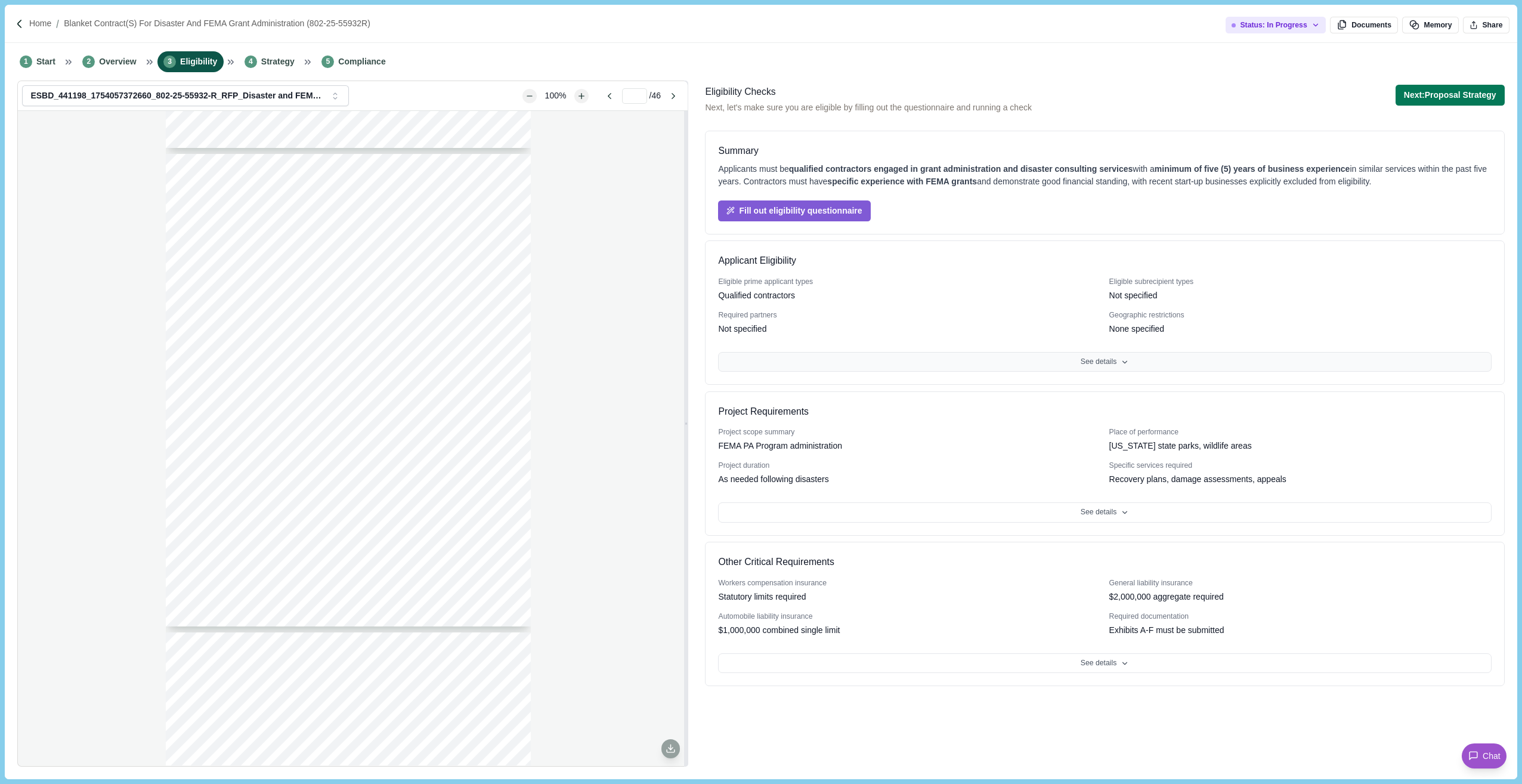
click at [1142, 363] on button "See details" at bounding box center [1105, 362] width 774 height 21
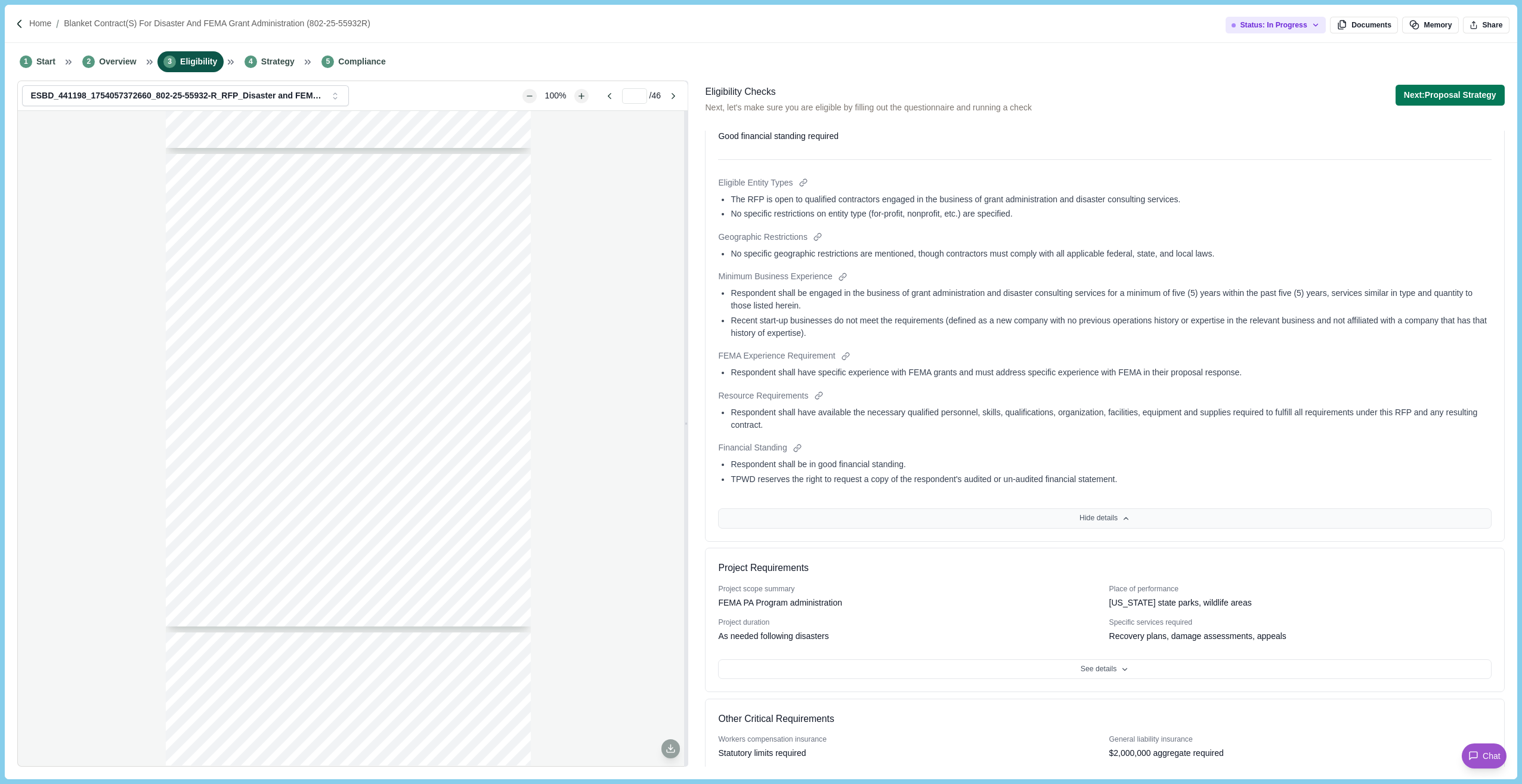
scroll to position [298, 0]
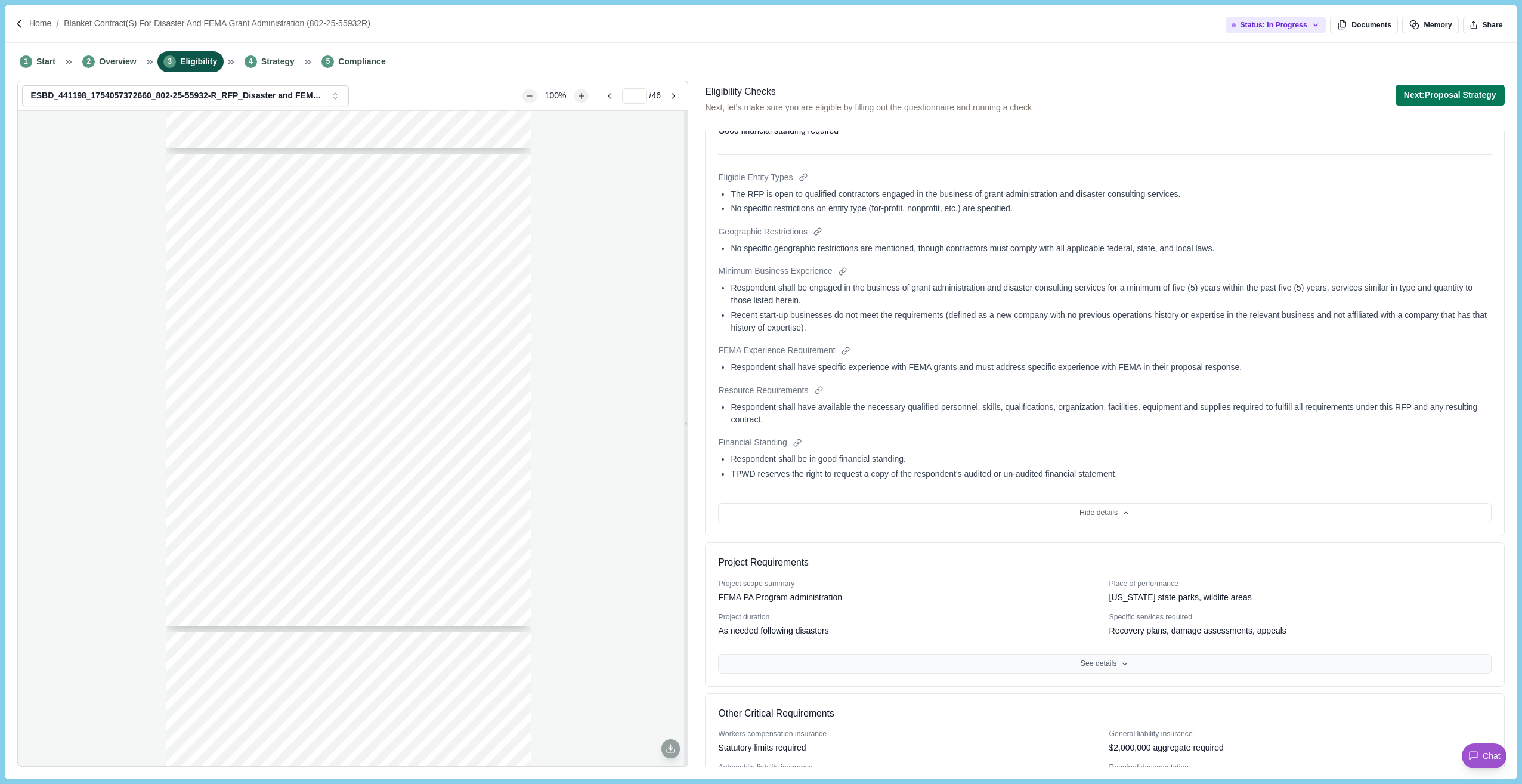
click at [1079, 657] on button "See details" at bounding box center [1105, 663] width 774 height 21
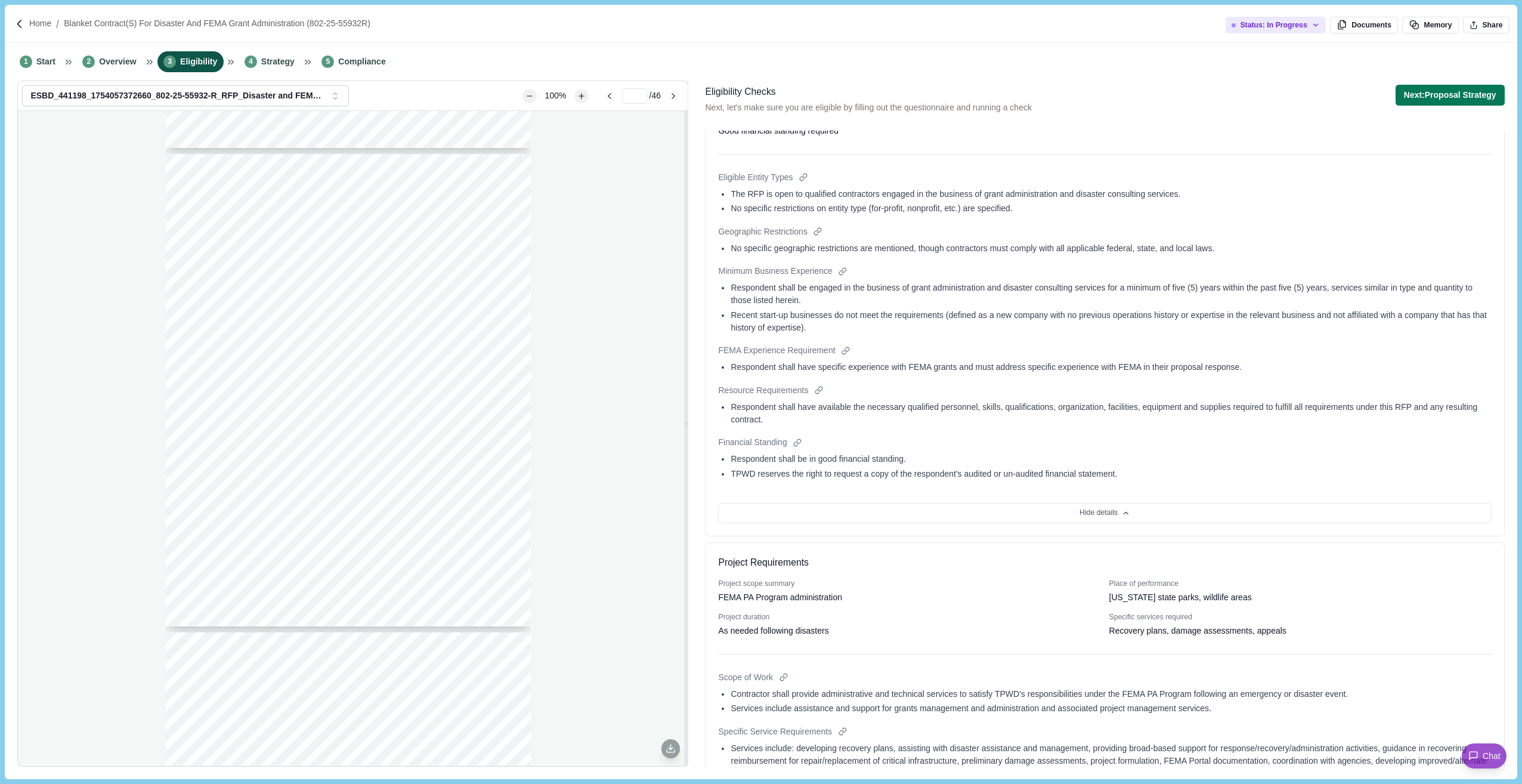
scroll to position [585, 0]
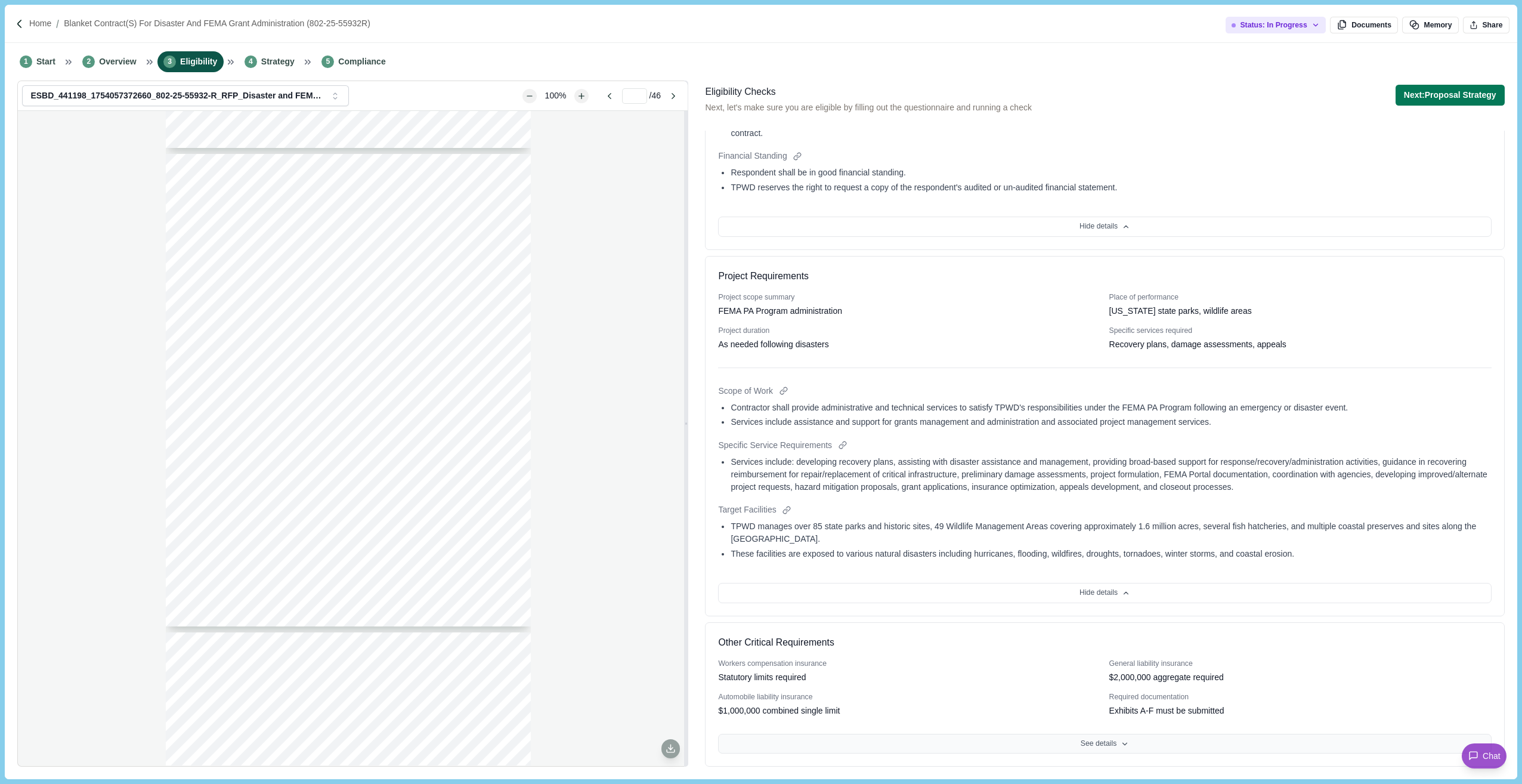
click at [1122, 722] on icon at bounding box center [1125, 743] width 8 height 8
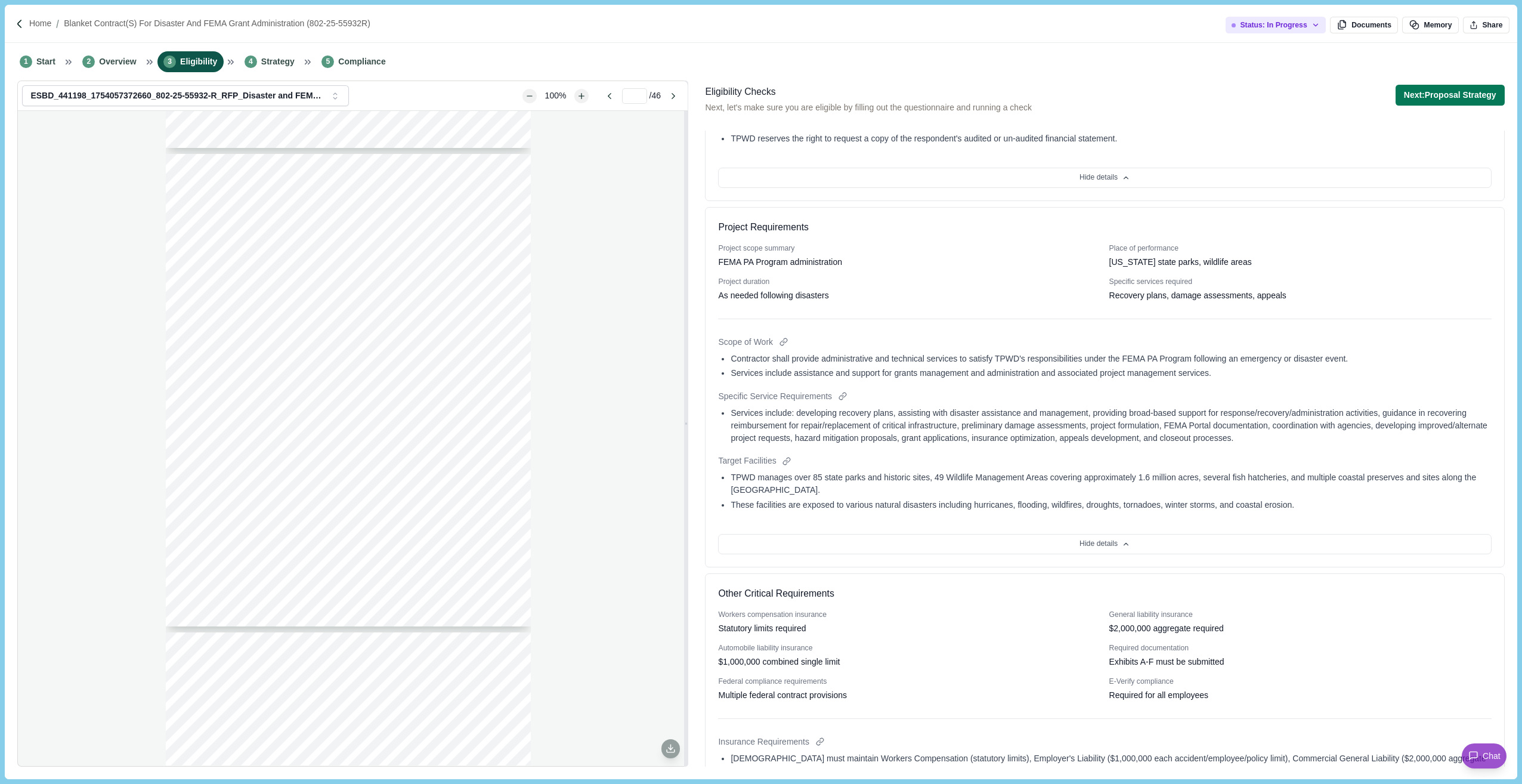
scroll to position [603, 0]
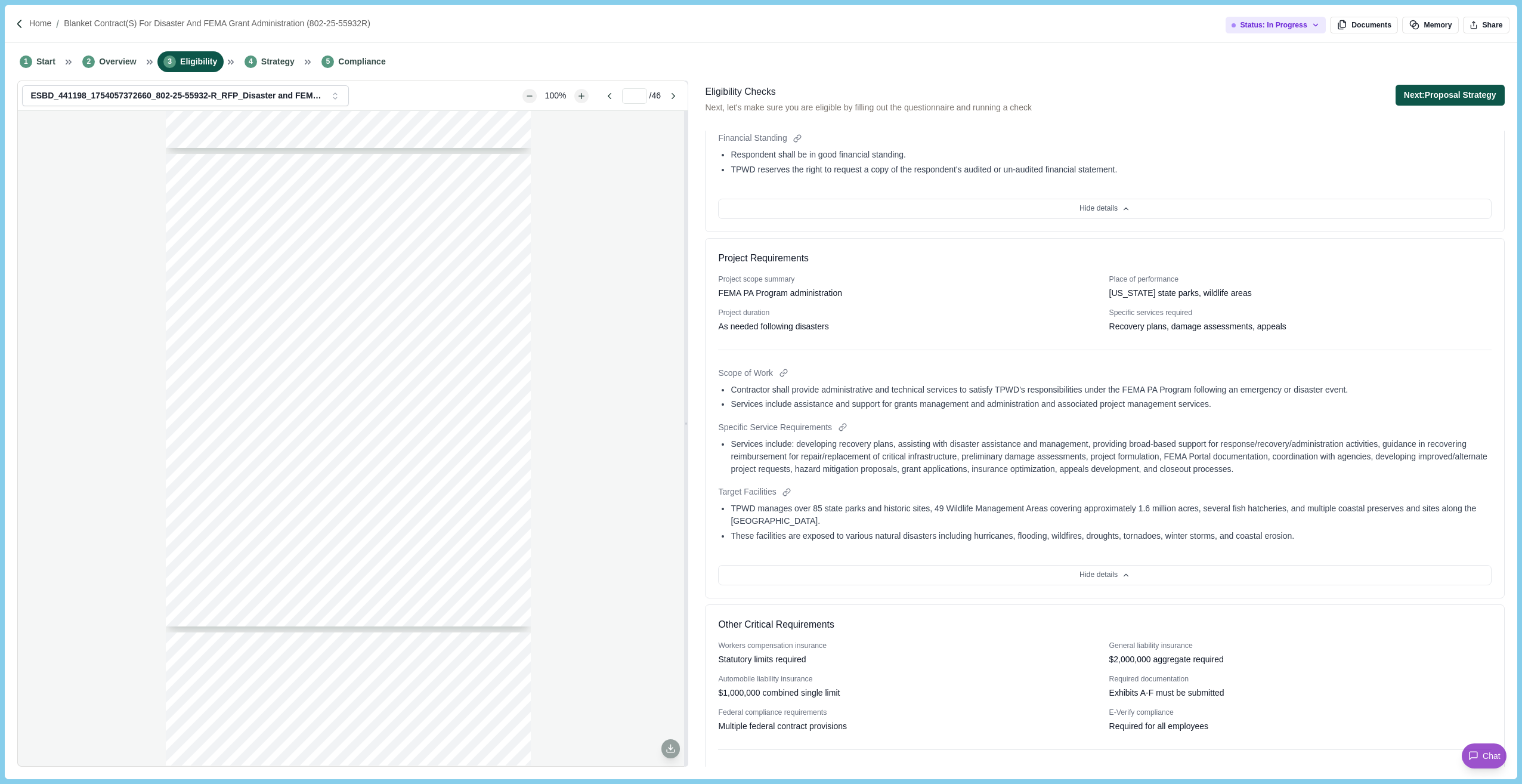
click at [1250, 96] on button "Next: Proposal Strategy" at bounding box center [1451, 95] width 109 height 21
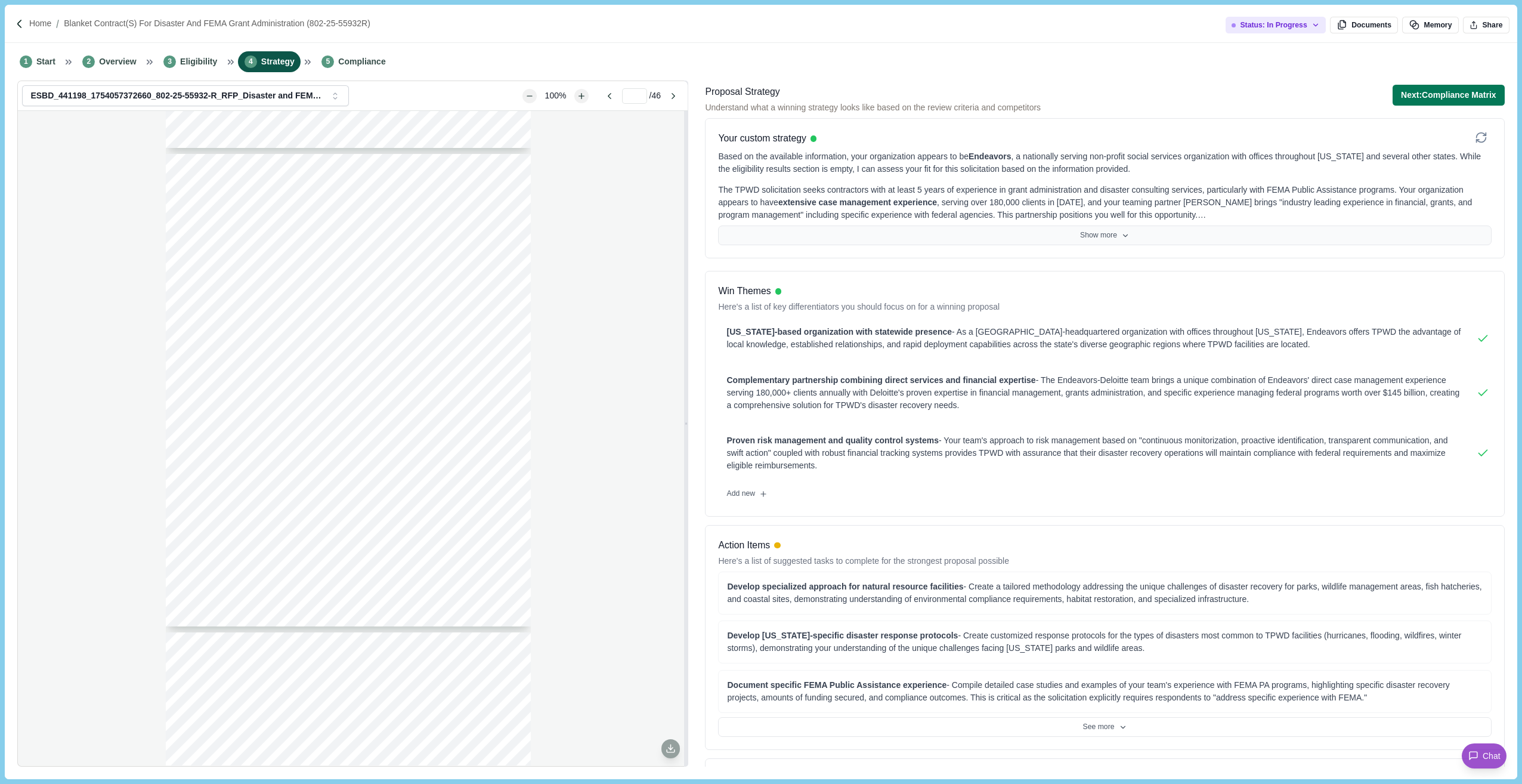
click at [1150, 228] on button "Show more" at bounding box center [1105, 235] width 774 height 21
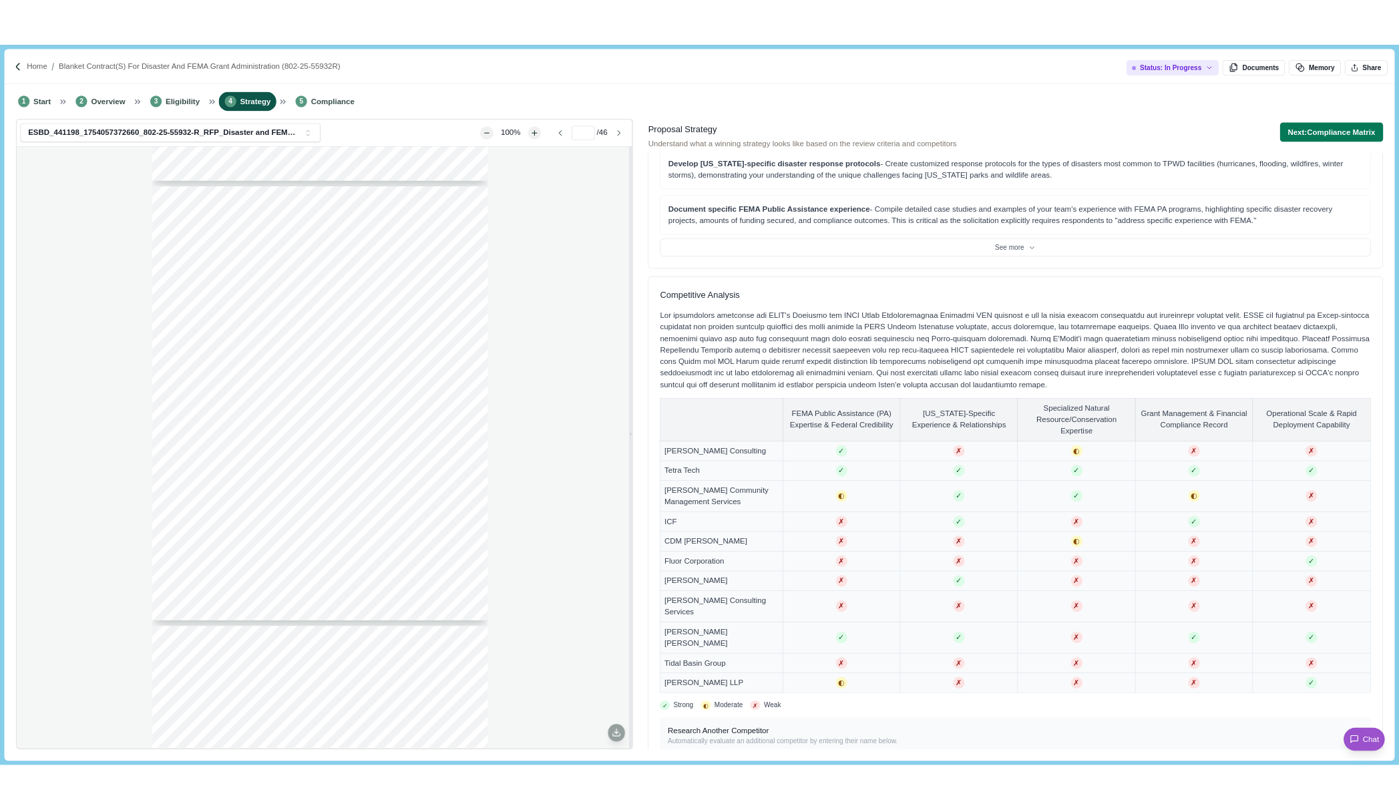
scroll to position [345, 0]
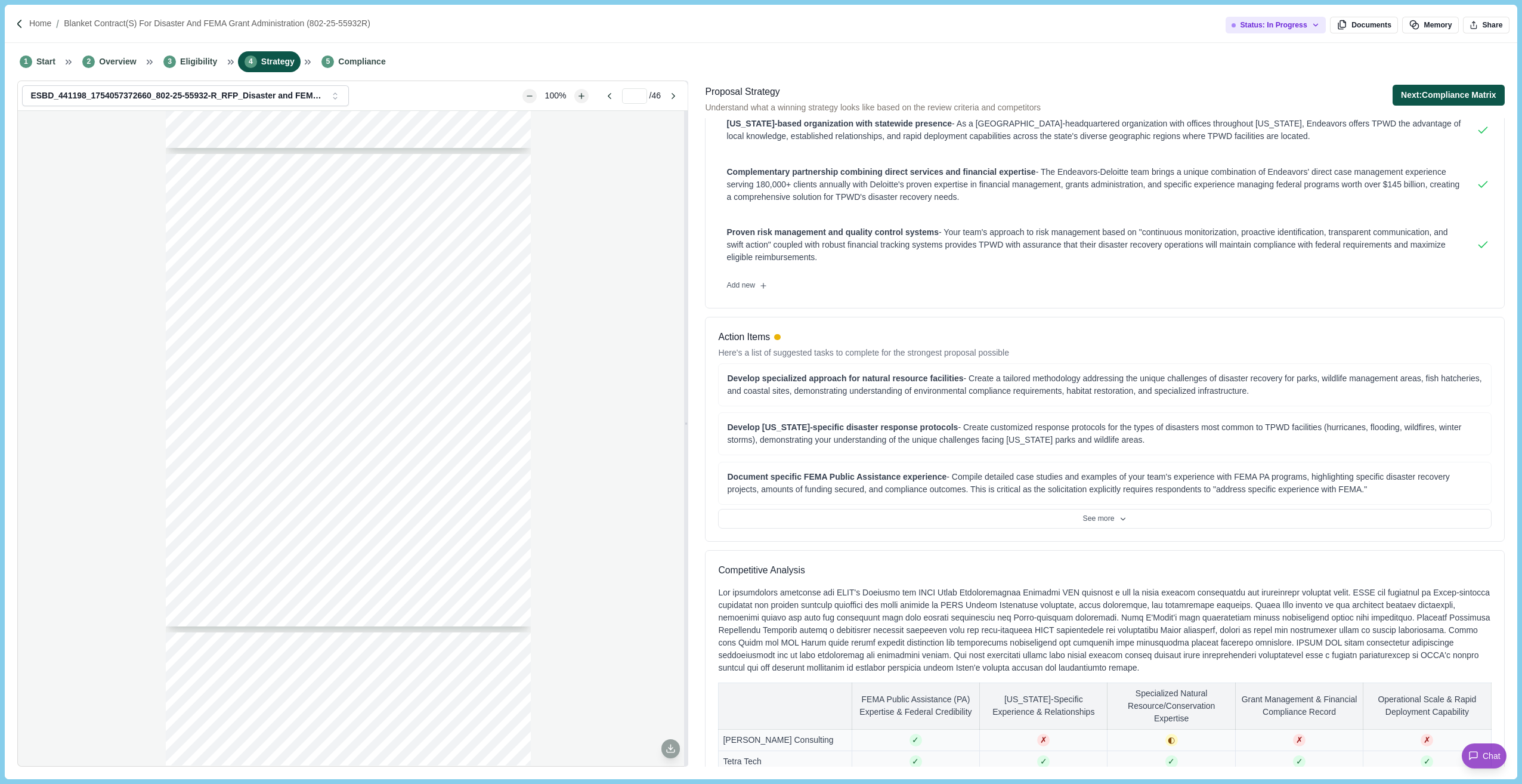
click at [1250, 96] on button "Next: Compliance Matrix" at bounding box center [1450, 95] width 113 height 21
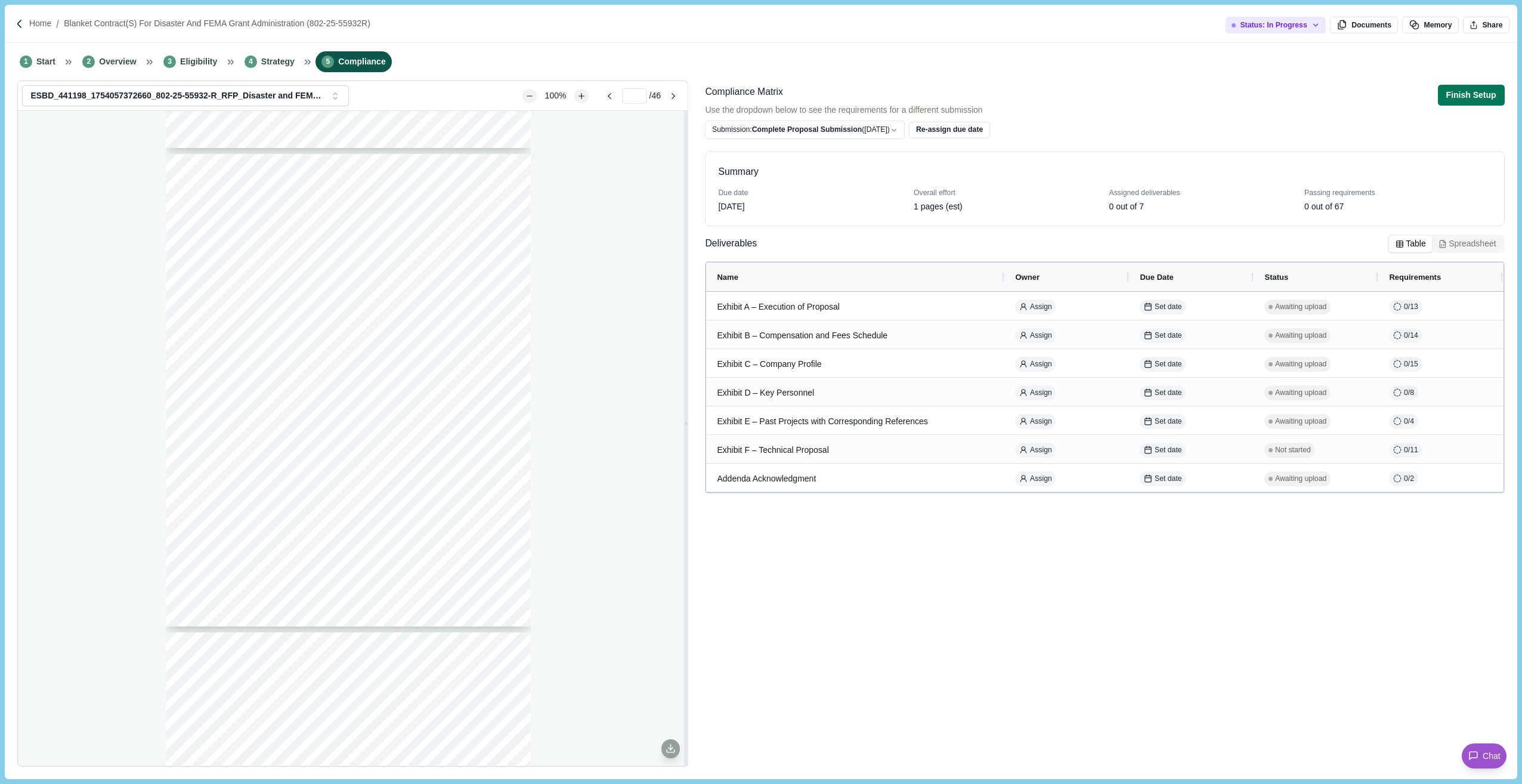
drag, startPoint x: 909, startPoint y: 720, endPoint x: 795, endPoint y: 670, distance: 124.5
click at [909, 720] on div "Summary Due date [DATE] Overall effort 1 pages (est) Assigned deliverables 0 ou…" at bounding box center [1104, 454] width 799 height 622
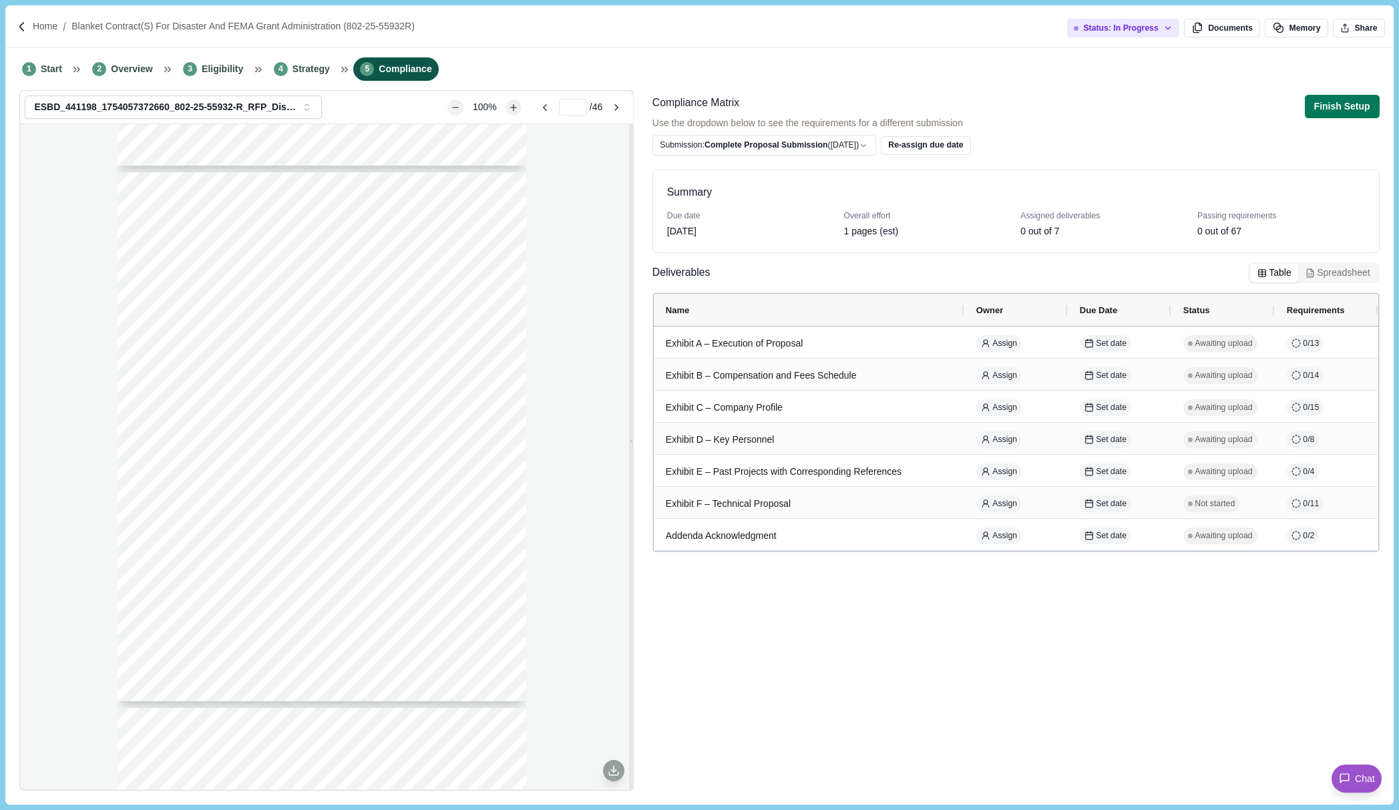
click at [604, 34] on div "Home Blanket Contract(s) for Disaster and FEMA Grant Administration (802-25-559…" at bounding box center [699, 26] width 1388 height 43
